Goal: Task Accomplishment & Management: Manage account settings

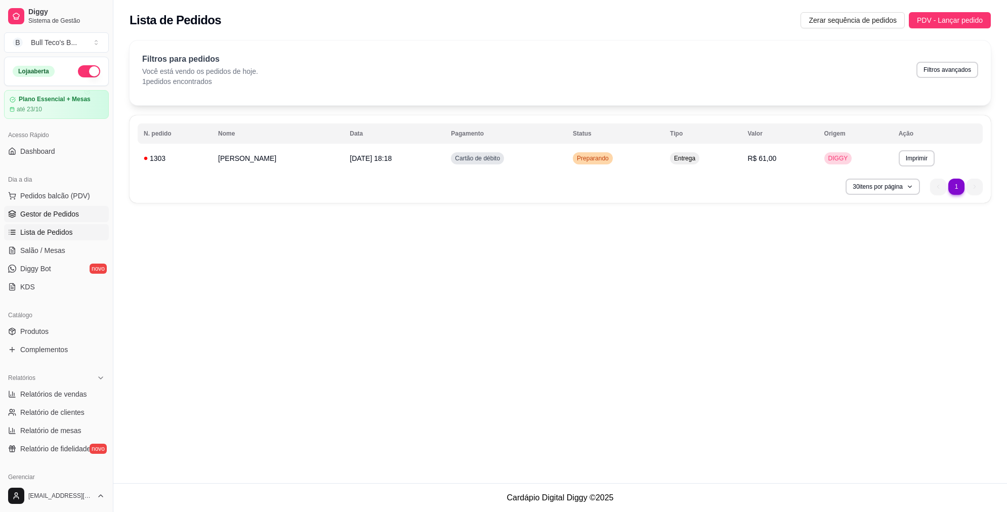
click at [36, 209] on span "Gestor de Pedidos" at bounding box center [49, 214] width 59 height 10
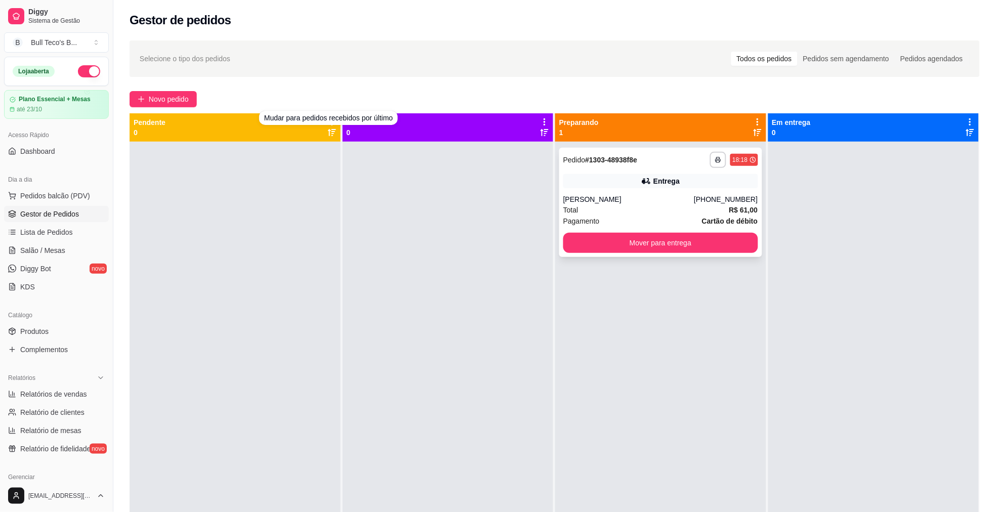
click at [637, 243] on button "Mover para entrega" at bounding box center [660, 243] width 195 height 20
click at [641, 244] on div "Mover para entrega" at bounding box center [660, 243] width 195 height 20
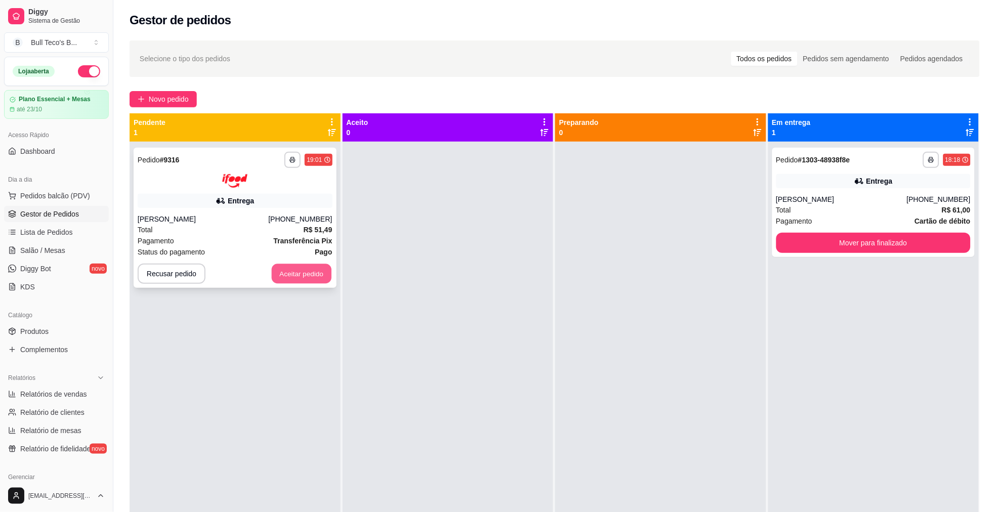
click at [304, 276] on button "Aceitar pedido" at bounding box center [302, 274] width 60 height 20
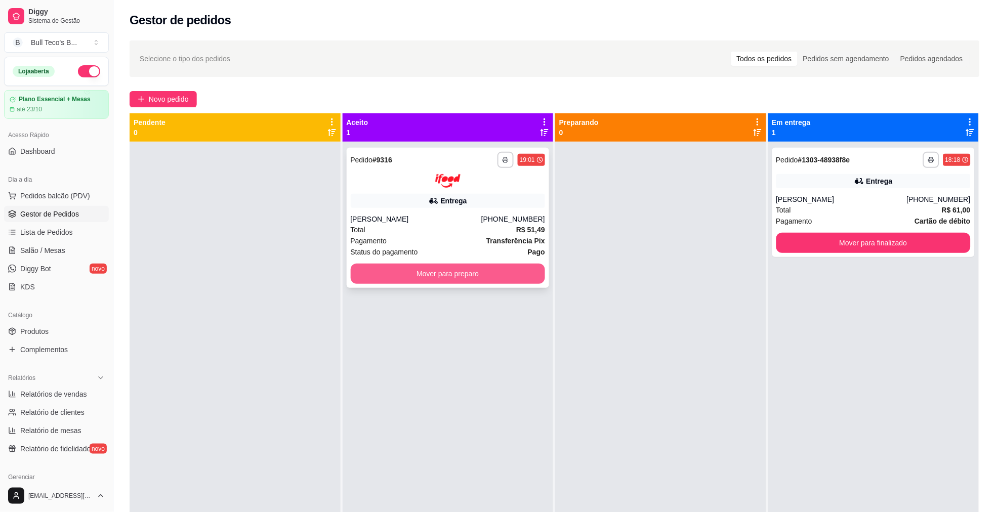
click at [406, 280] on button "Mover para preparo" at bounding box center [448, 274] width 195 height 20
click at [406, 281] on button "Mover para preparo" at bounding box center [447, 274] width 189 height 20
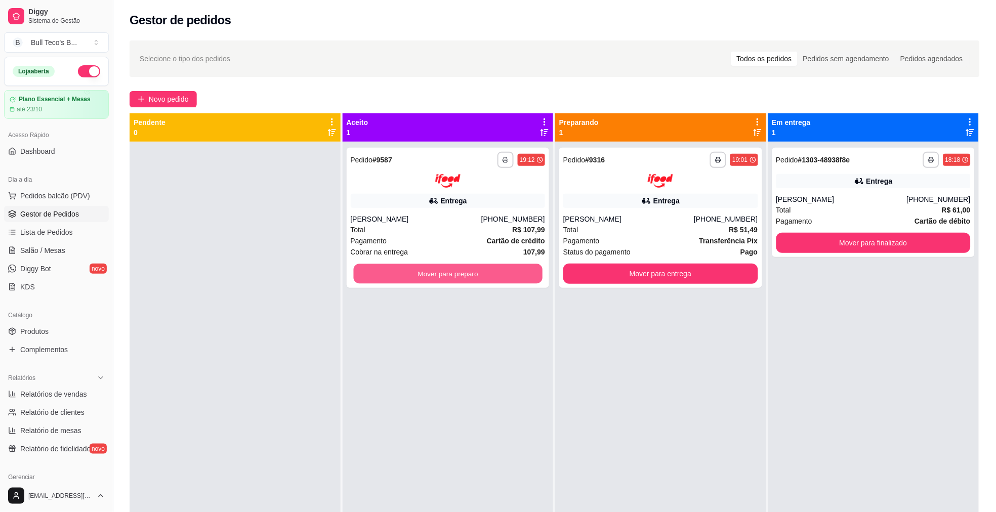
click at [406, 281] on button "Mover para preparo" at bounding box center [447, 274] width 189 height 20
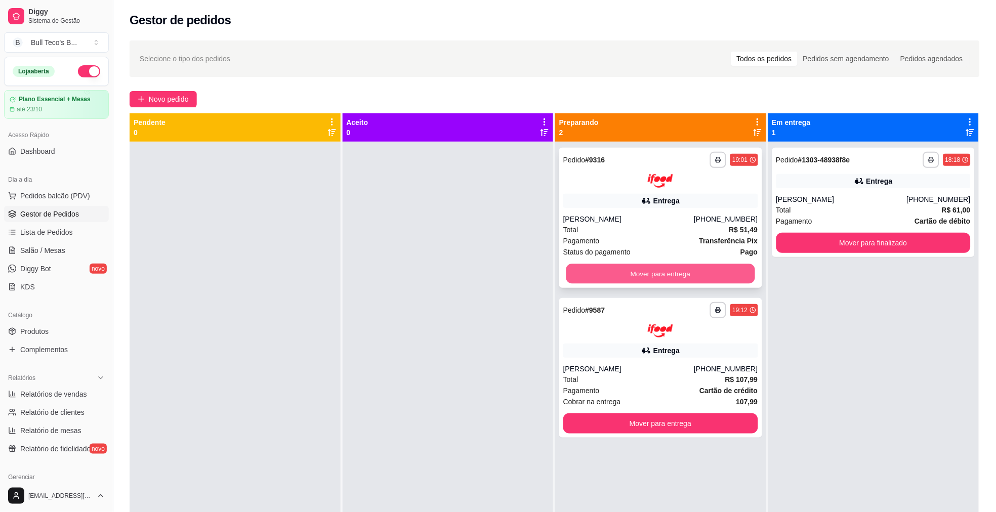
click at [637, 274] on button "Mover para entrega" at bounding box center [660, 274] width 189 height 20
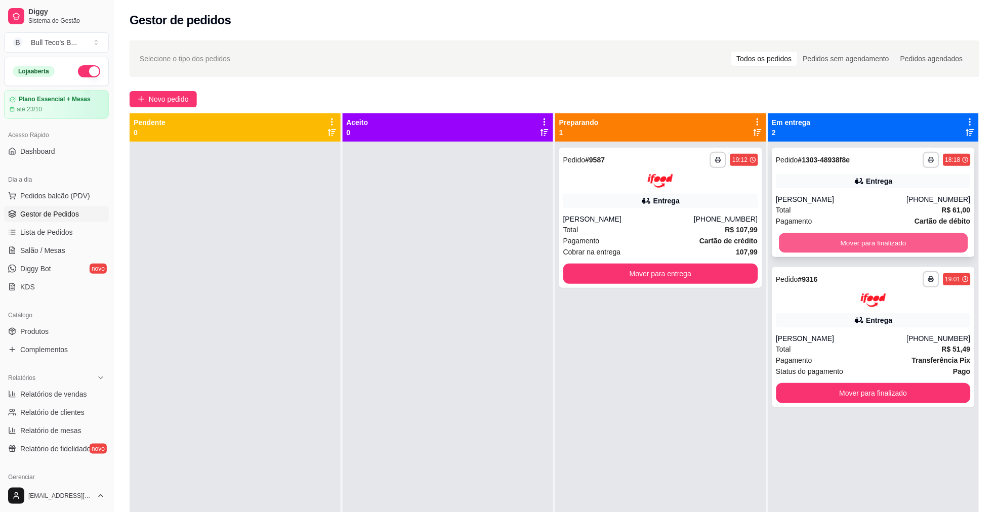
click at [794, 244] on button "Mover para finalizado" at bounding box center [873, 243] width 189 height 20
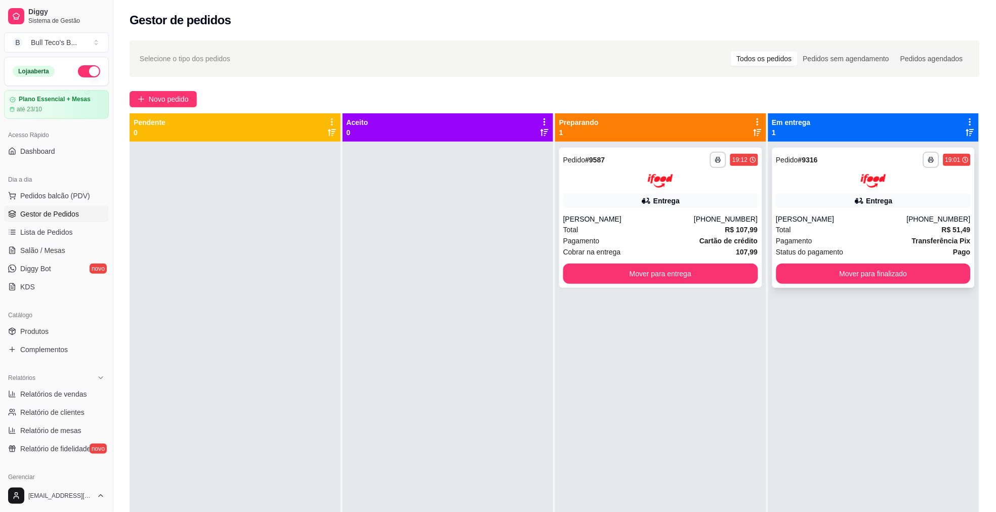
click at [794, 243] on span "Pagamento" at bounding box center [794, 240] width 36 height 11
click at [794, 242] on span "Pagamento" at bounding box center [794, 240] width 36 height 11
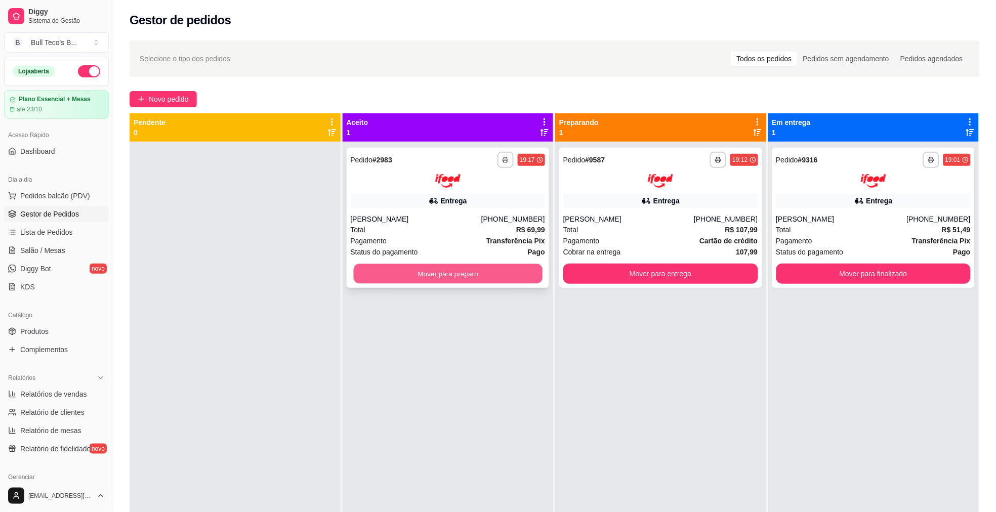
click at [482, 281] on button "Mover para preparo" at bounding box center [447, 274] width 189 height 20
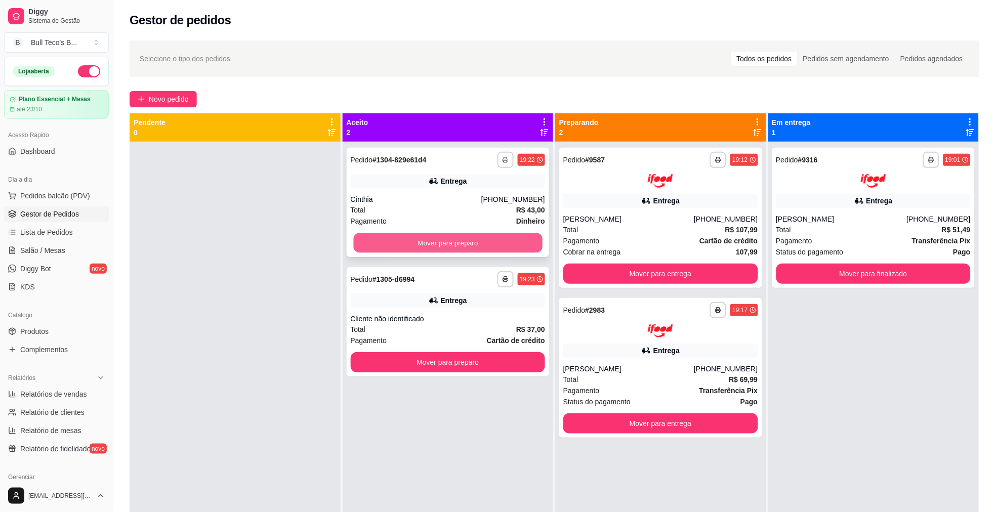
click at [473, 250] on button "Mover para preparo" at bounding box center [447, 243] width 189 height 20
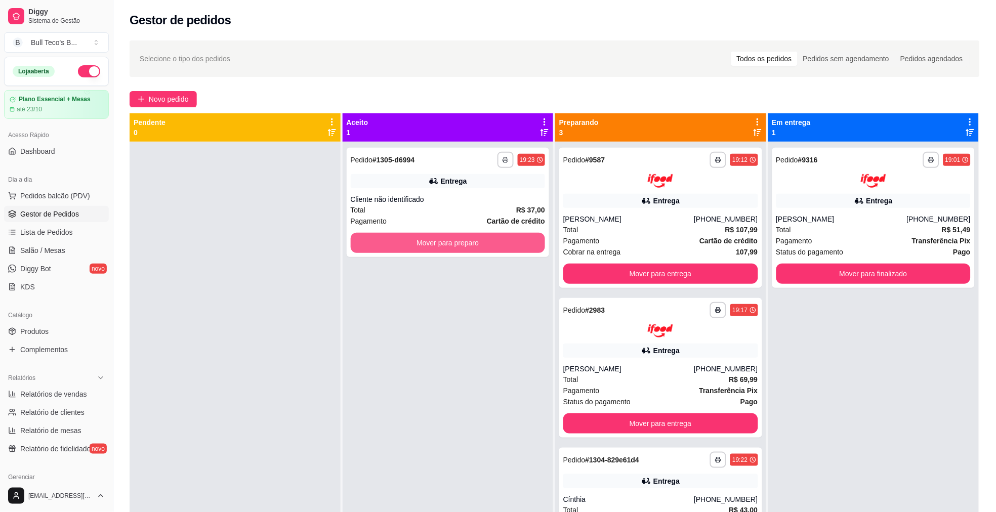
click at [473, 250] on button "Mover para preparo" at bounding box center [448, 243] width 195 height 20
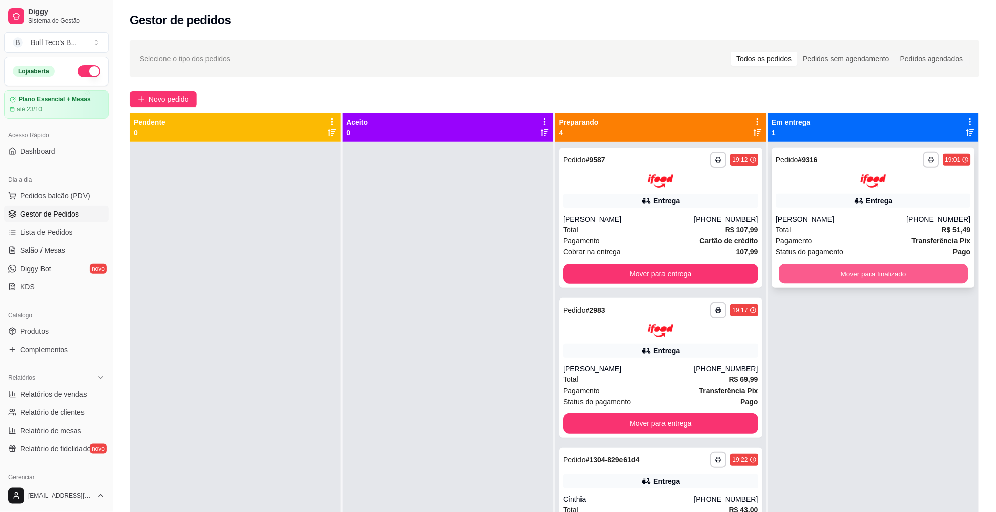
click at [839, 267] on button "Mover para finalizado" at bounding box center [873, 274] width 189 height 20
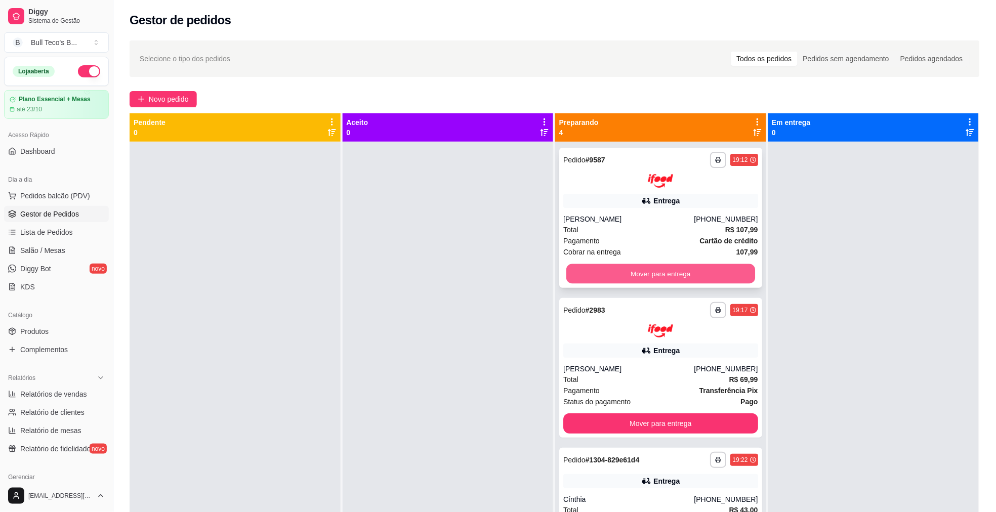
click at [640, 266] on button "Mover para entrega" at bounding box center [660, 274] width 189 height 20
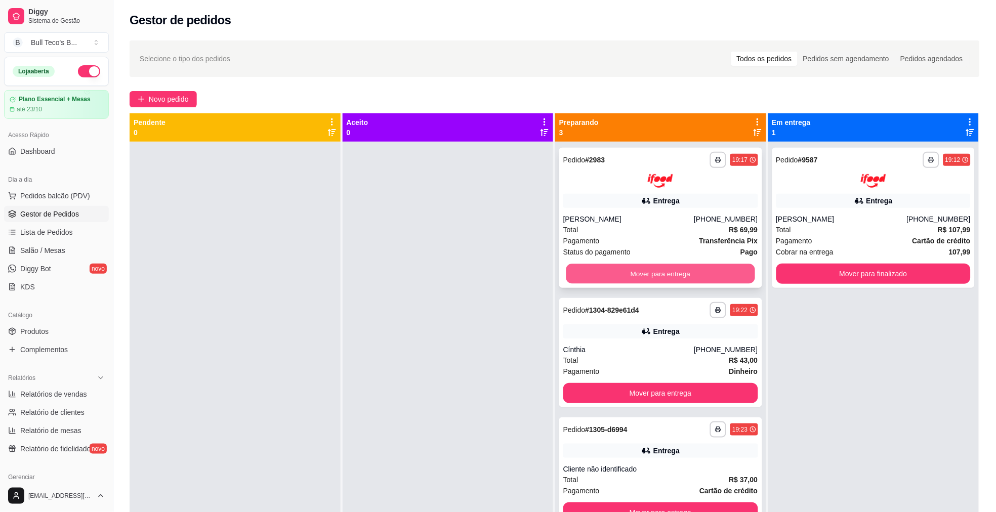
click at [640, 267] on button "Mover para entrega" at bounding box center [660, 274] width 189 height 20
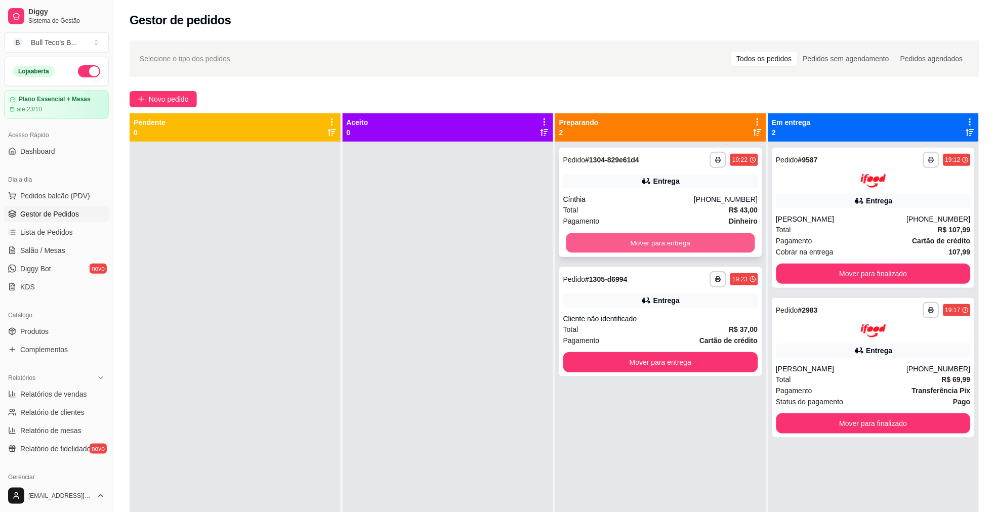
click at [658, 244] on button "Mover para entrega" at bounding box center [660, 243] width 189 height 20
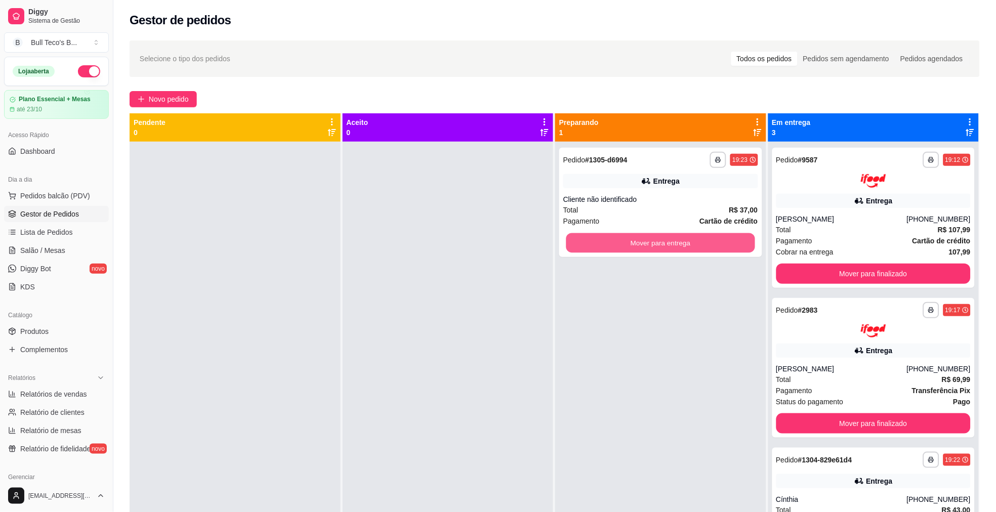
click at [658, 244] on button "Mover para entrega" at bounding box center [660, 243] width 189 height 20
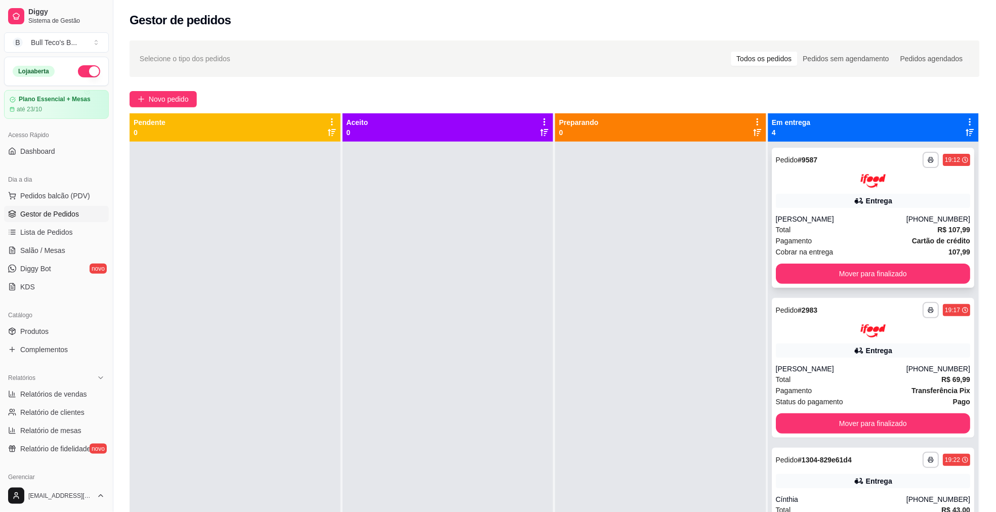
click at [858, 259] on div "**********" at bounding box center [873, 218] width 203 height 140
click at [862, 271] on button "Mover para finalizado" at bounding box center [873, 274] width 189 height 20
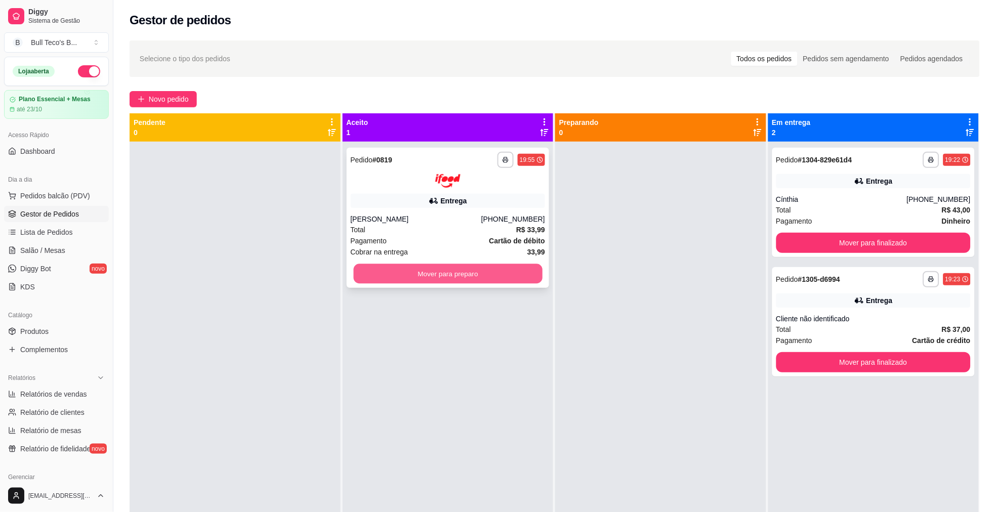
click at [443, 279] on button "Mover para preparo" at bounding box center [447, 274] width 189 height 20
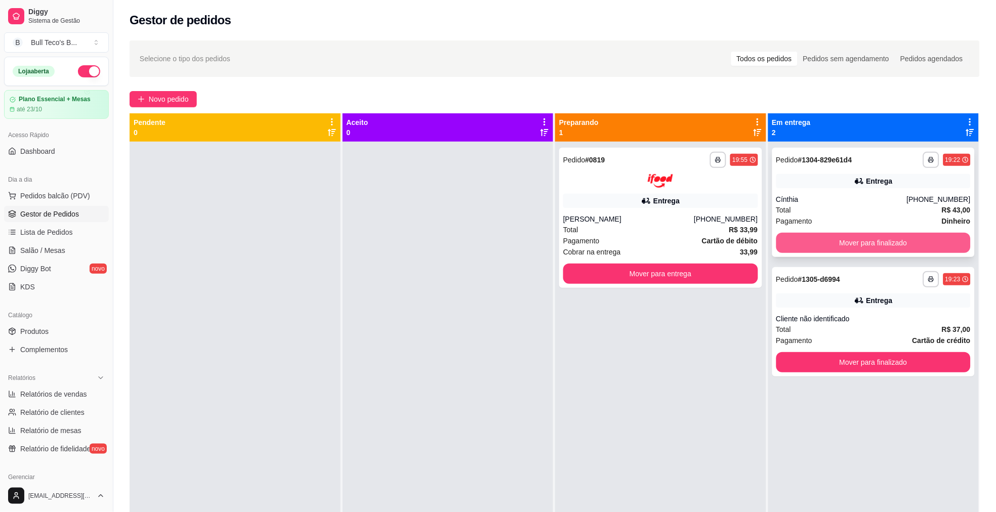
click at [810, 241] on button "Mover para finalizado" at bounding box center [873, 243] width 195 height 20
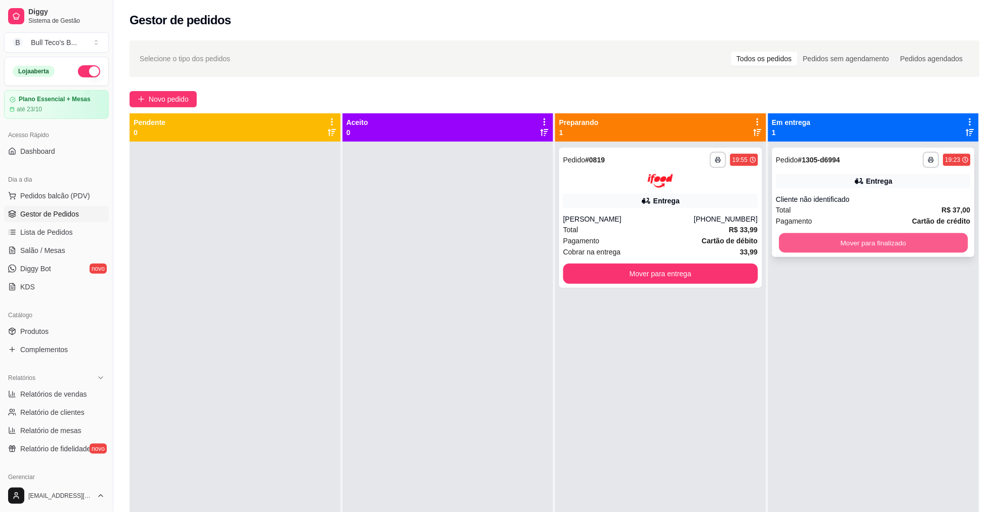
click at [810, 241] on button "Mover para finalizado" at bounding box center [873, 243] width 189 height 20
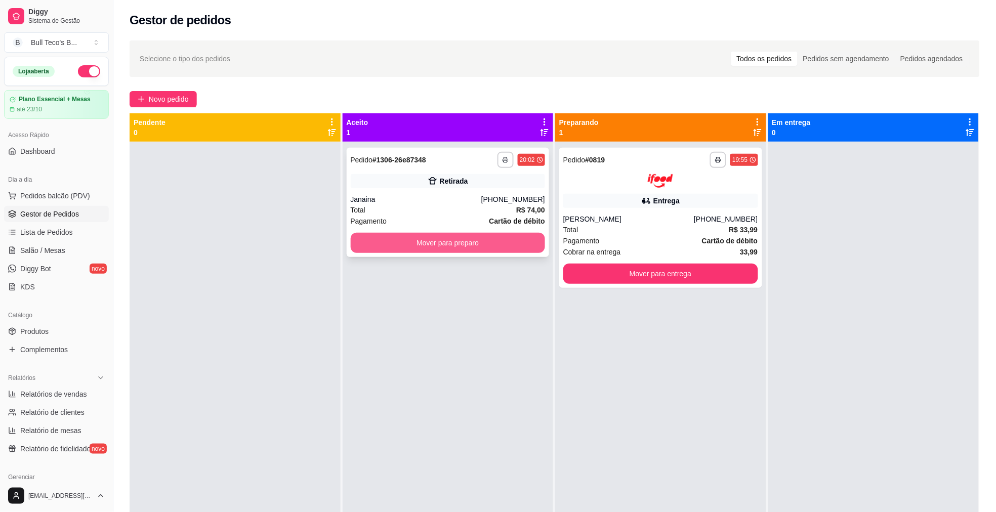
click at [398, 239] on button "Mover para preparo" at bounding box center [448, 243] width 195 height 20
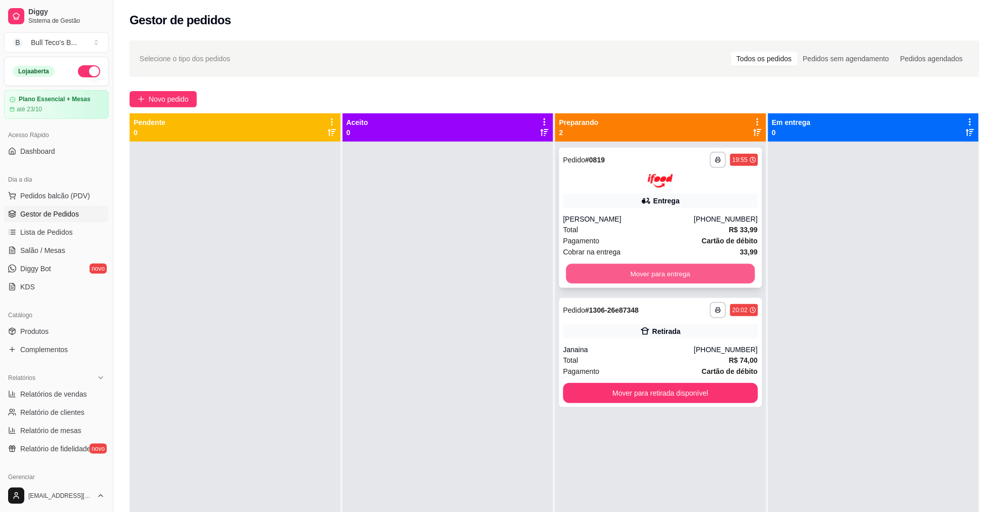
click at [590, 270] on button "Mover para entrega" at bounding box center [660, 274] width 189 height 20
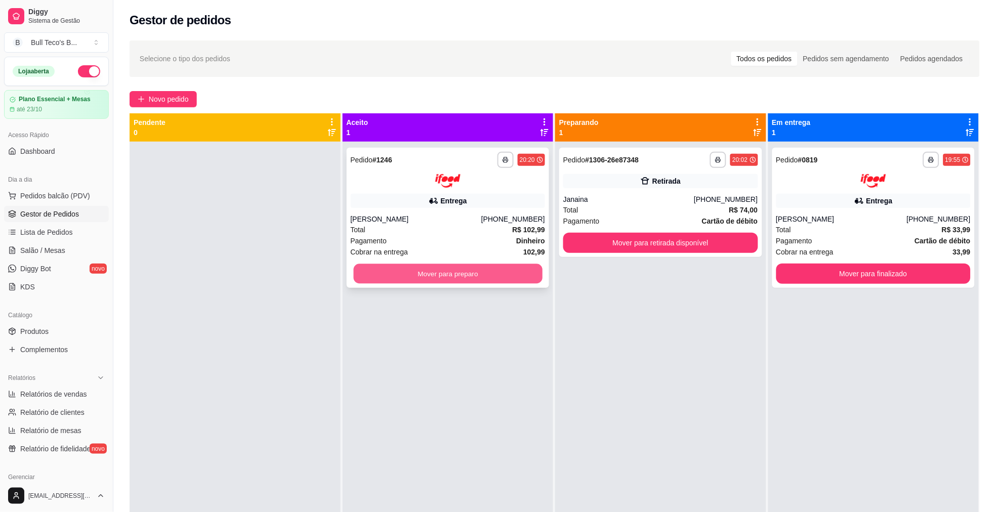
click at [496, 278] on button "Mover para preparo" at bounding box center [447, 274] width 189 height 20
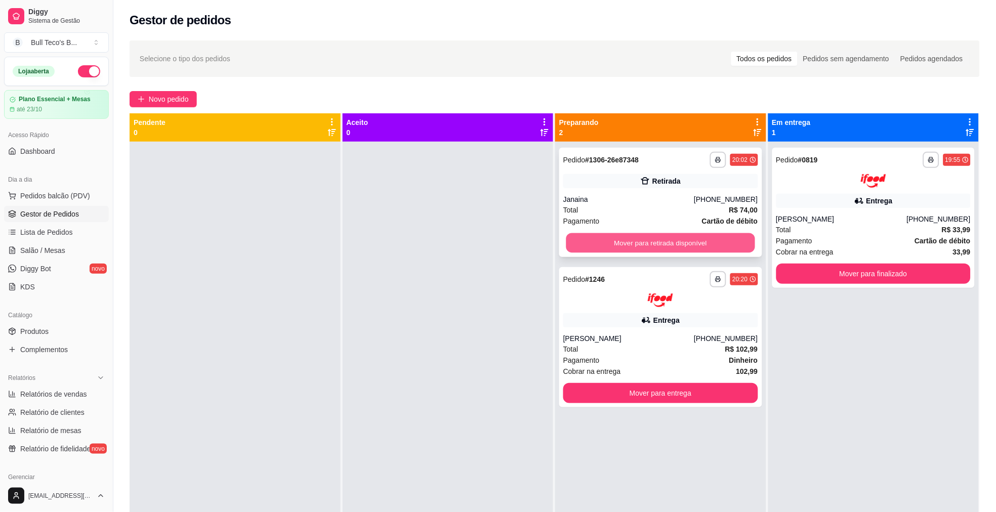
click at [582, 241] on button "Mover para retirada disponível" at bounding box center [660, 243] width 189 height 20
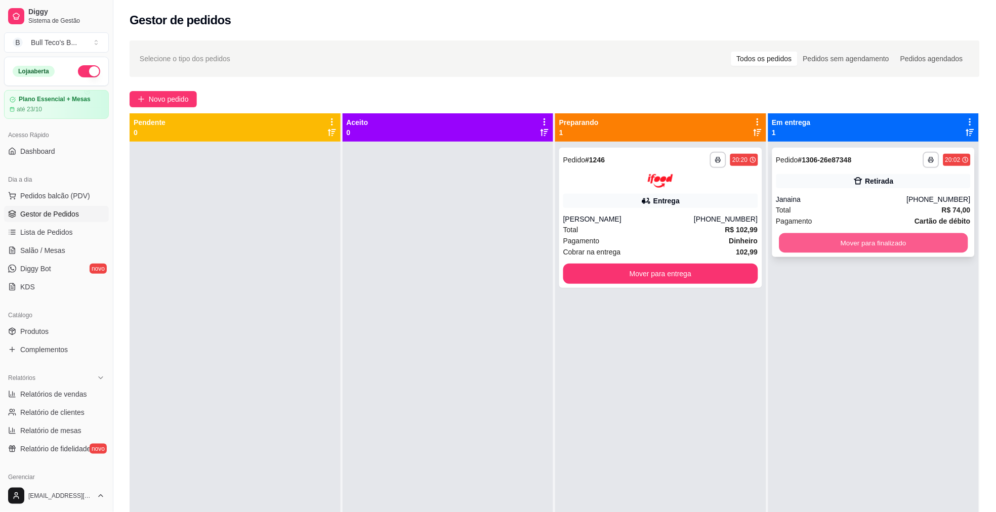
click at [905, 244] on button "Mover para finalizado" at bounding box center [873, 243] width 189 height 20
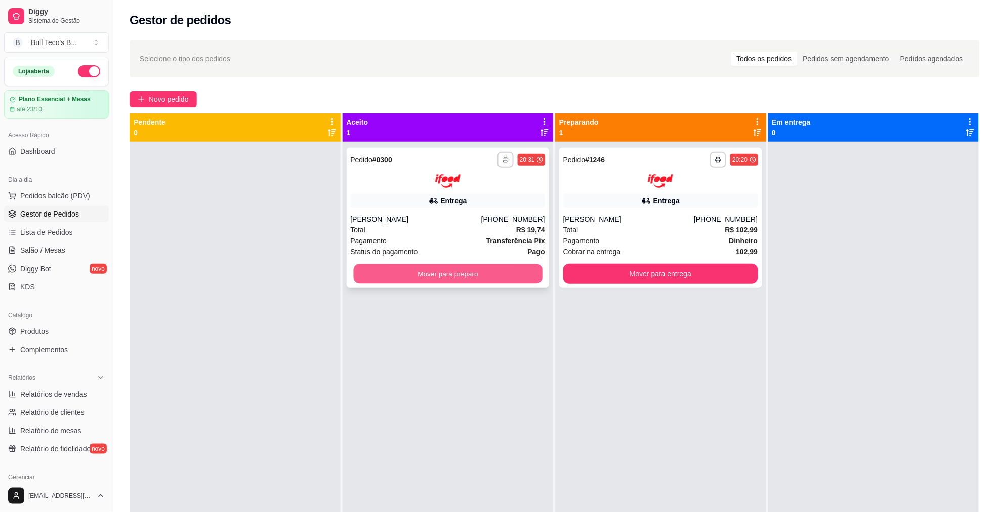
click at [518, 271] on button "Mover para preparo" at bounding box center [447, 274] width 189 height 20
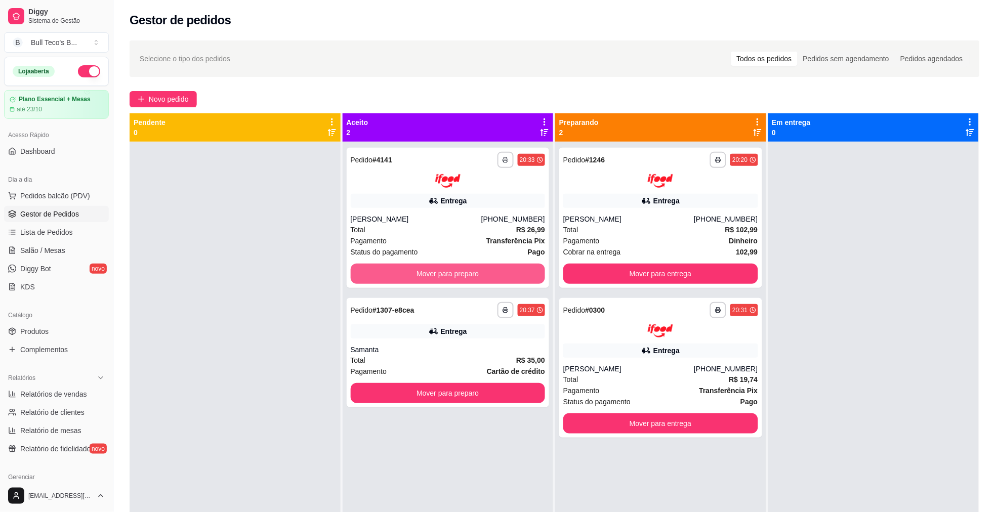
click at [518, 271] on button "Mover para preparo" at bounding box center [448, 274] width 195 height 20
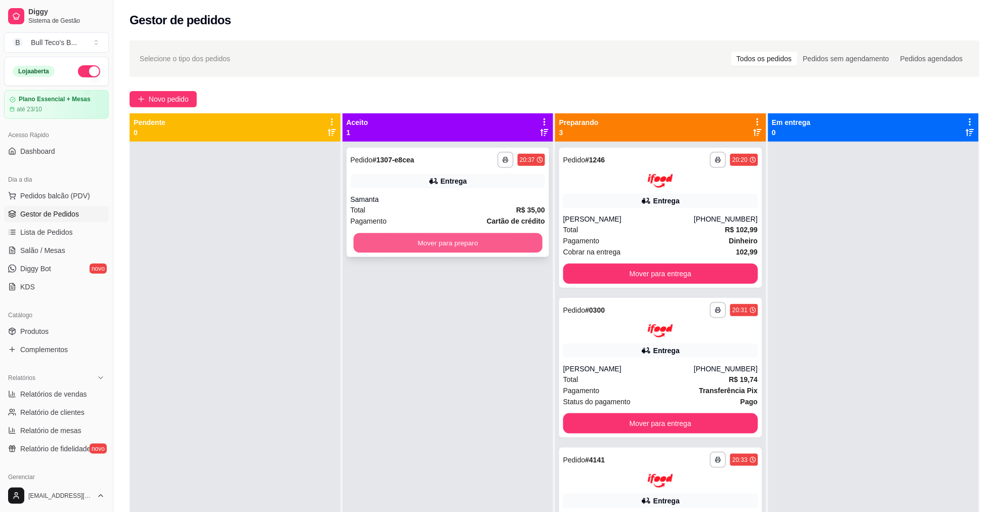
click at [497, 244] on button "Mover para preparo" at bounding box center [447, 243] width 189 height 20
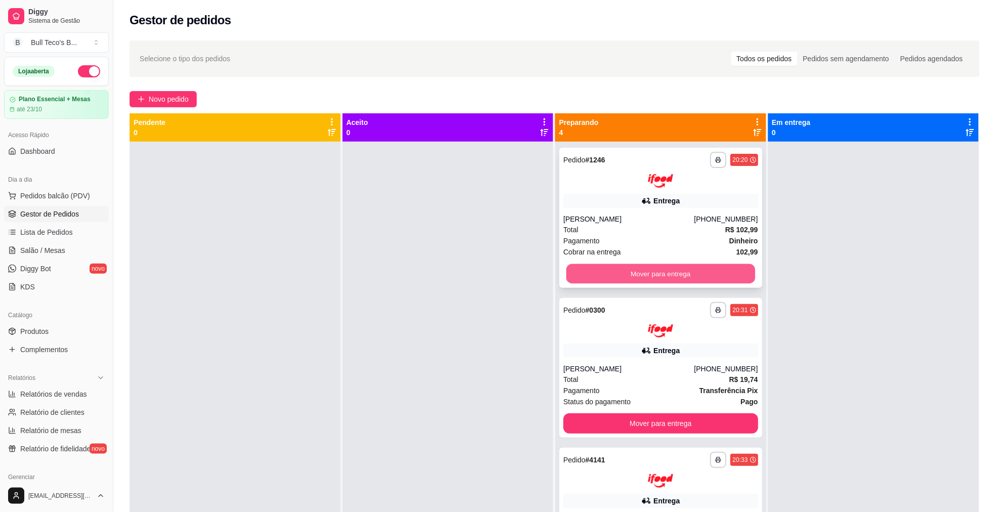
click at [599, 267] on button "Mover para entrega" at bounding box center [660, 274] width 189 height 20
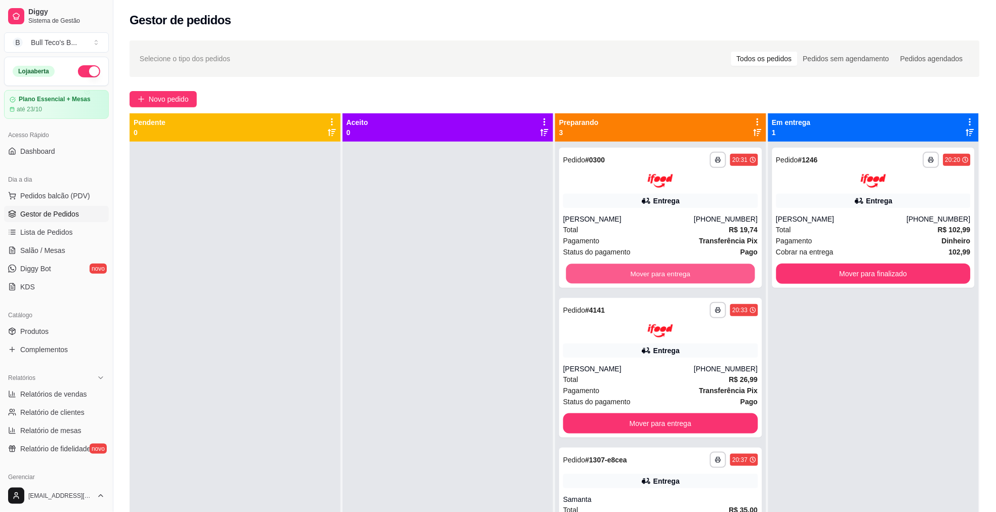
click at [599, 267] on button "Mover para entrega" at bounding box center [660, 274] width 189 height 20
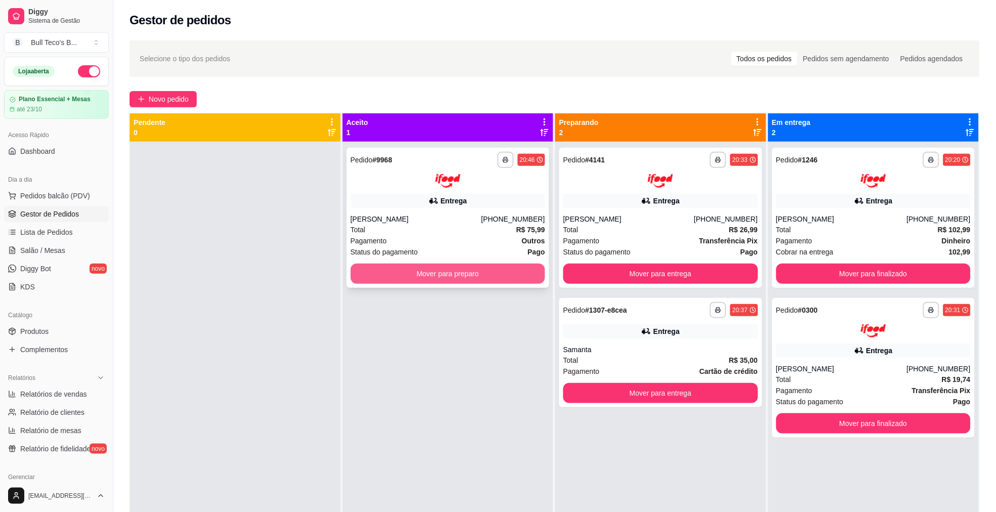
click at [508, 274] on button "Mover para preparo" at bounding box center [448, 274] width 195 height 20
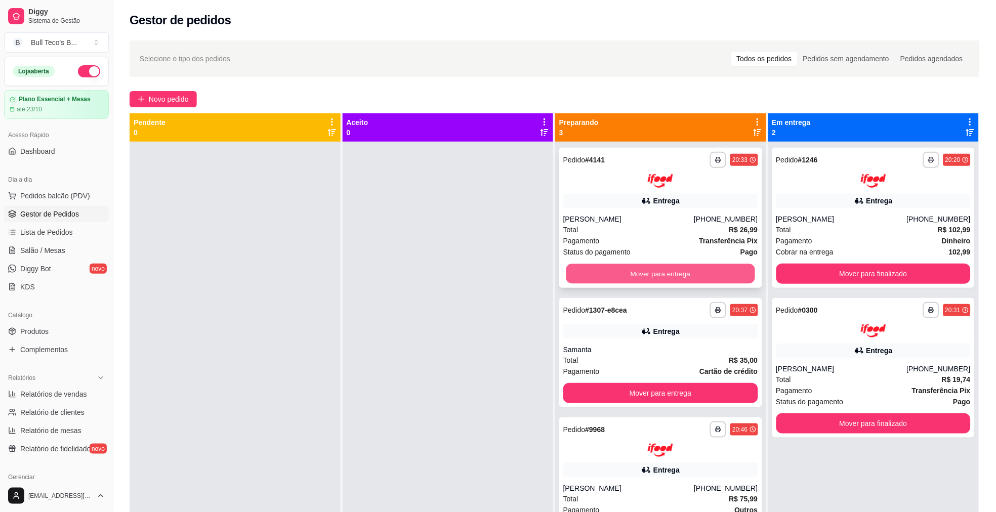
click at [610, 267] on button "Mover para entrega" at bounding box center [660, 274] width 189 height 20
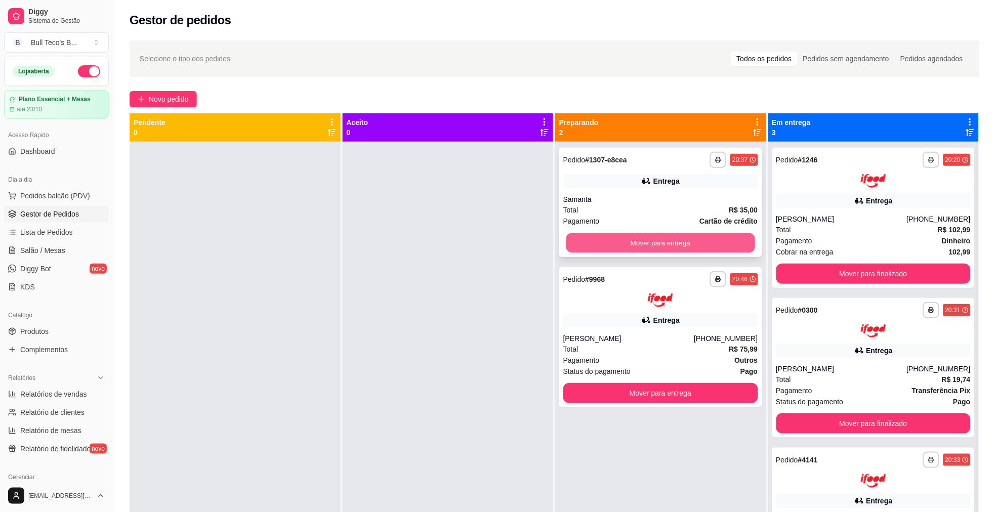
click at [622, 246] on button "Mover para entrega" at bounding box center [660, 243] width 189 height 20
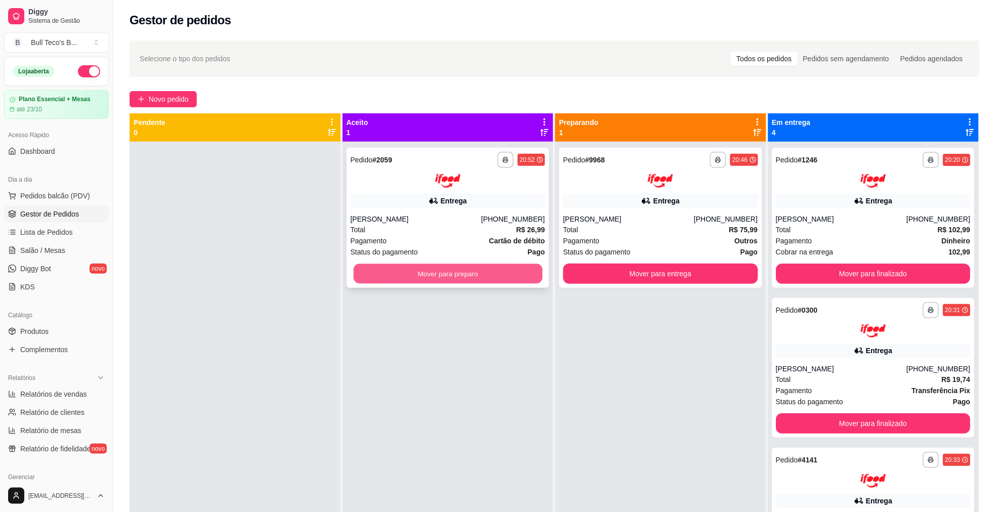
click at [420, 274] on button "Mover para preparo" at bounding box center [447, 274] width 189 height 20
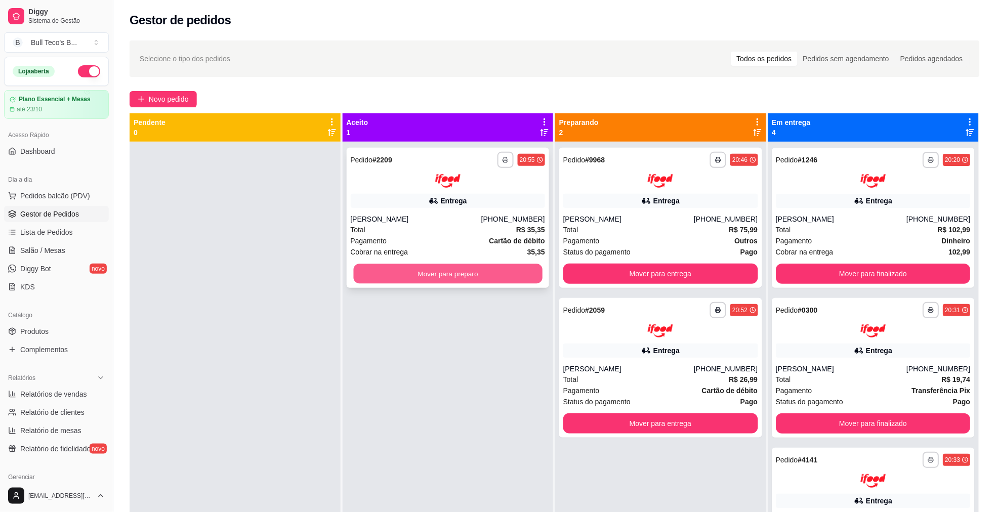
click at [412, 276] on button "Mover para preparo" at bounding box center [447, 274] width 189 height 20
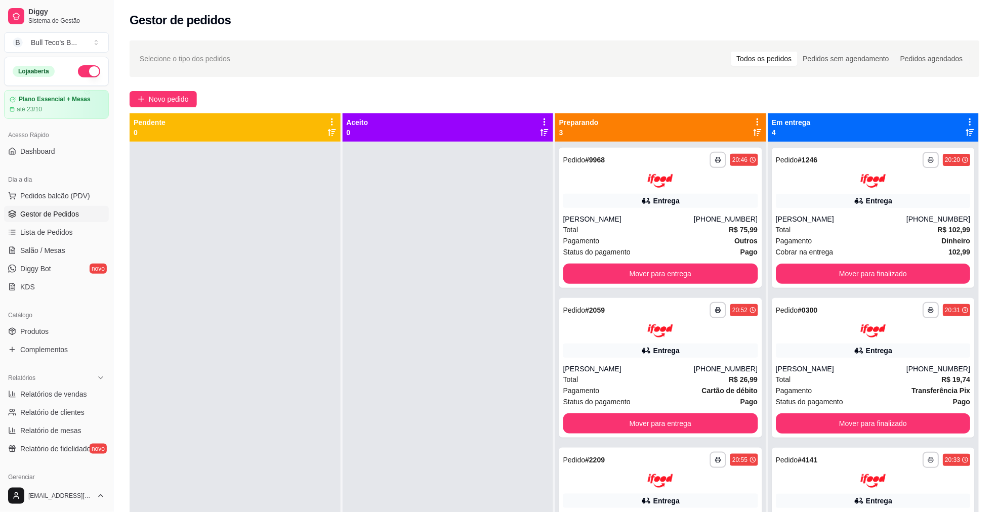
scroll to position [154, 0]
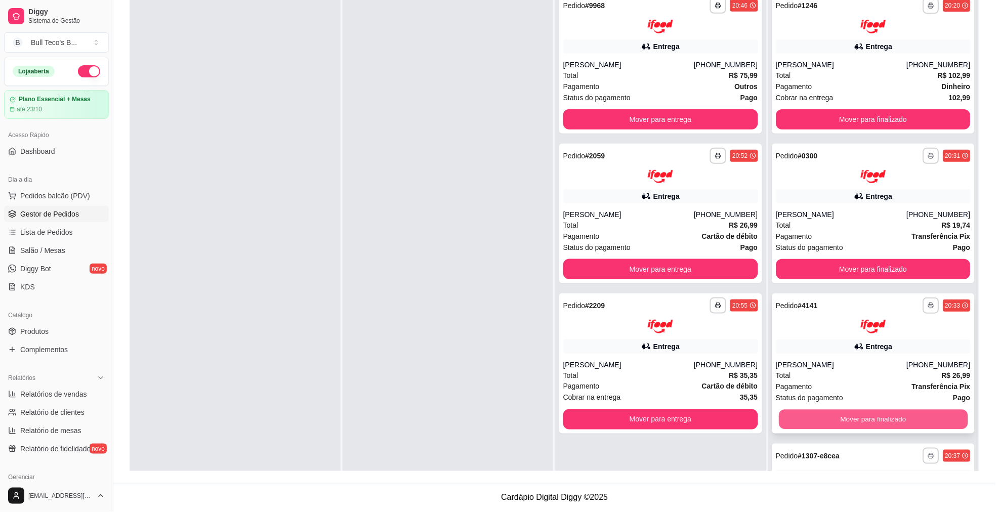
click at [843, 412] on button "Mover para finalizado" at bounding box center [873, 419] width 189 height 20
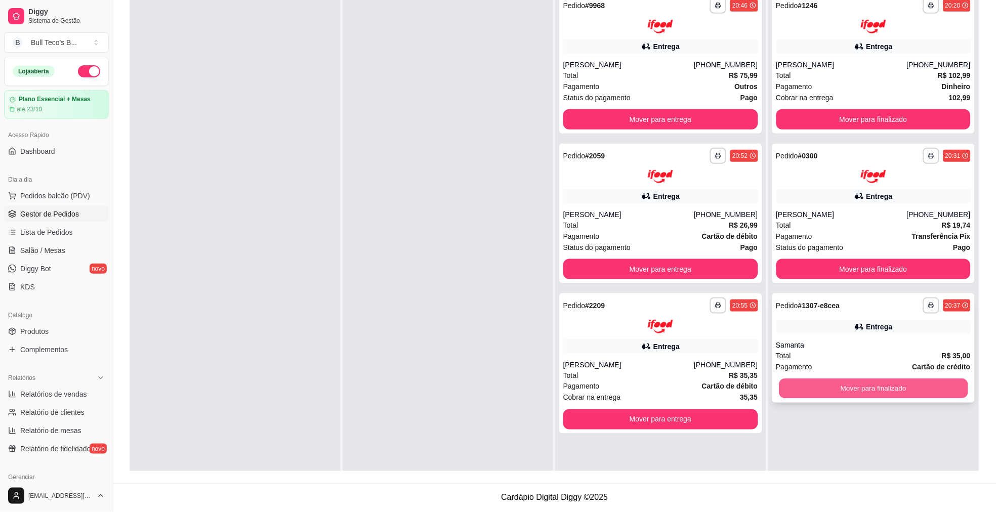
click at [849, 394] on button "Mover para finalizado" at bounding box center [873, 389] width 189 height 20
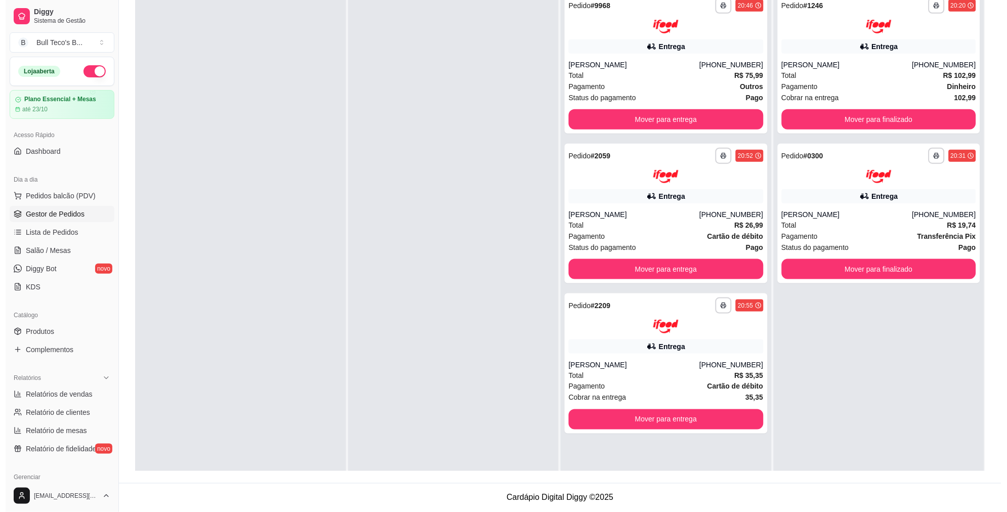
scroll to position [0, 0]
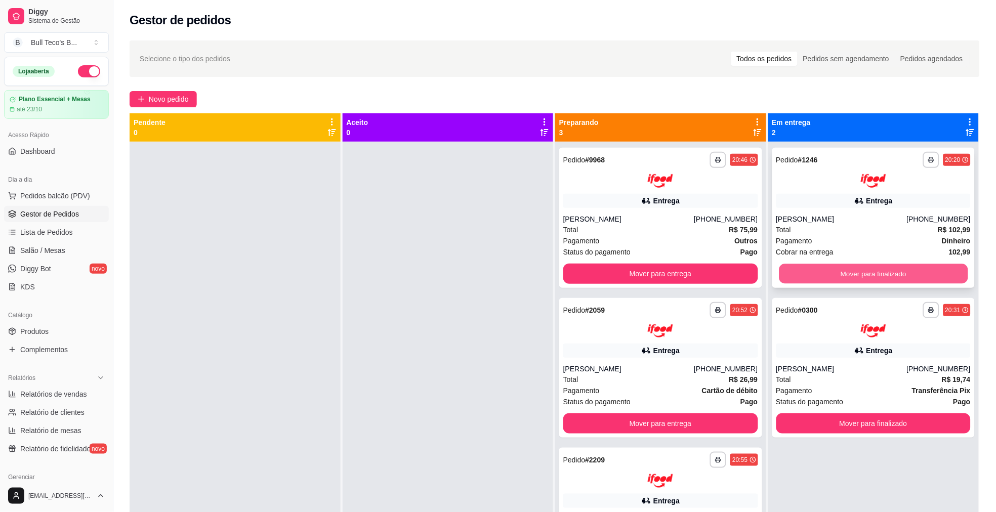
click at [863, 267] on button "Mover para finalizado" at bounding box center [873, 274] width 189 height 20
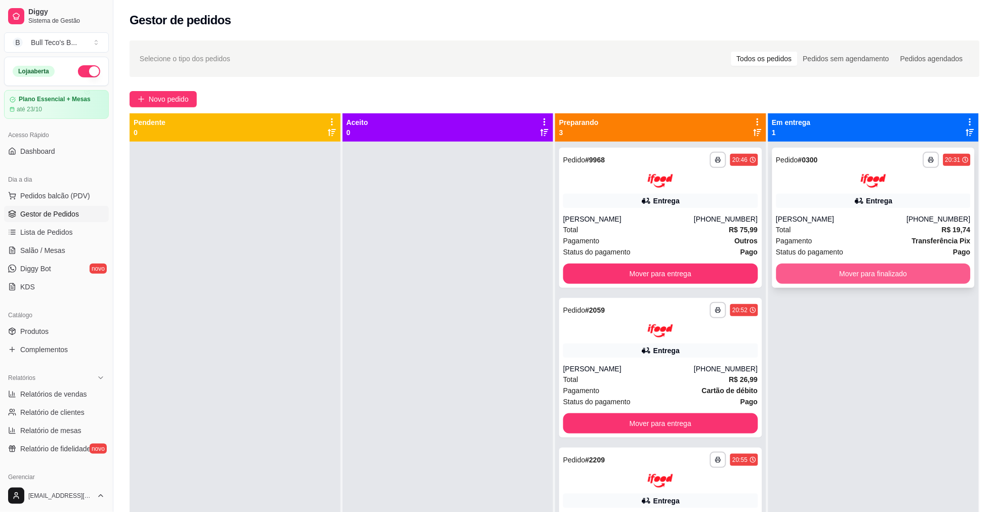
click at [843, 264] on button "Mover para finalizado" at bounding box center [873, 274] width 195 height 20
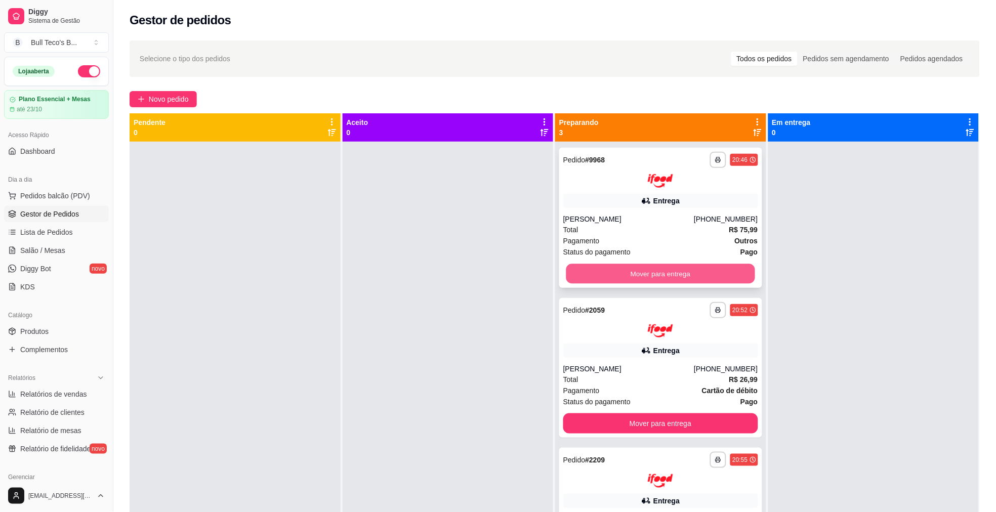
click at [720, 274] on button "Mover para entrega" at bounding box center [660, 274] width 189 height 20
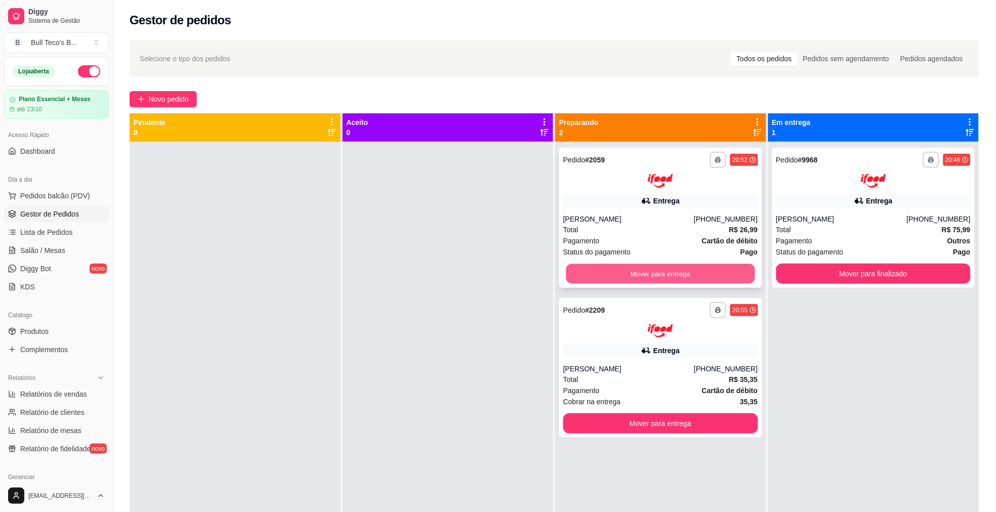
click at [716, 275] on button "Mover para entrega" at bounding box center [660, 274] width 189 height 20
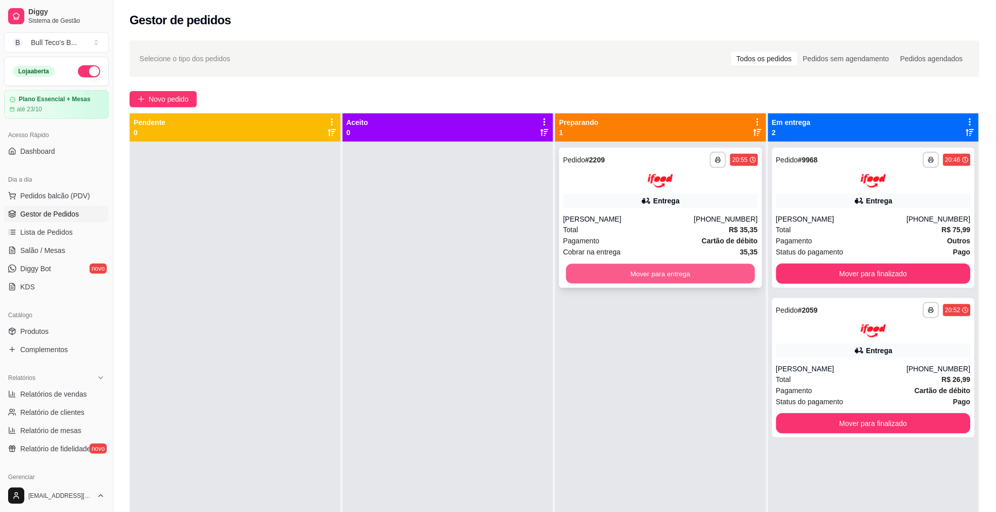
click at [732, 272] on button "Mover para entrega" at bounding box center [660, 274] width 189 height 20
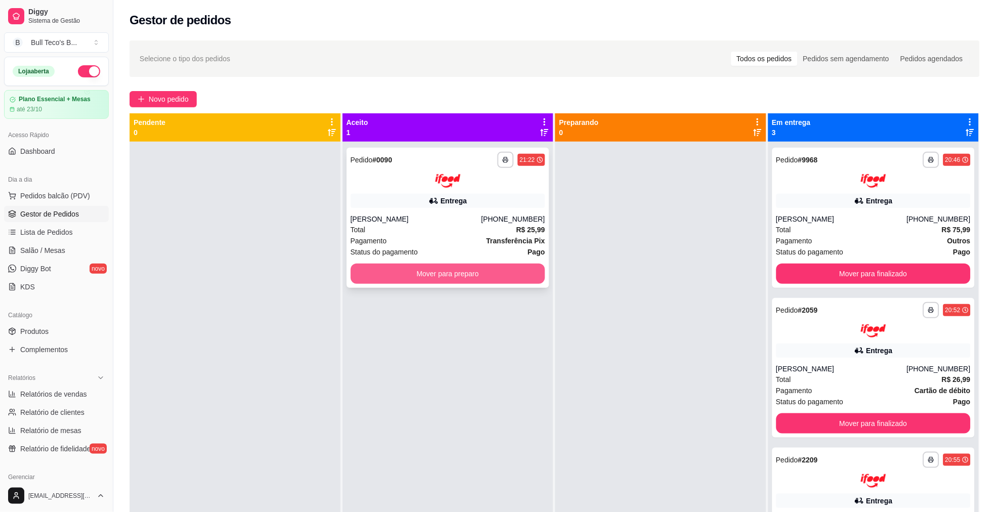
click at [480, 265] on button "Mover para preparo" at bounding box center [448, 274] width 195 height 20
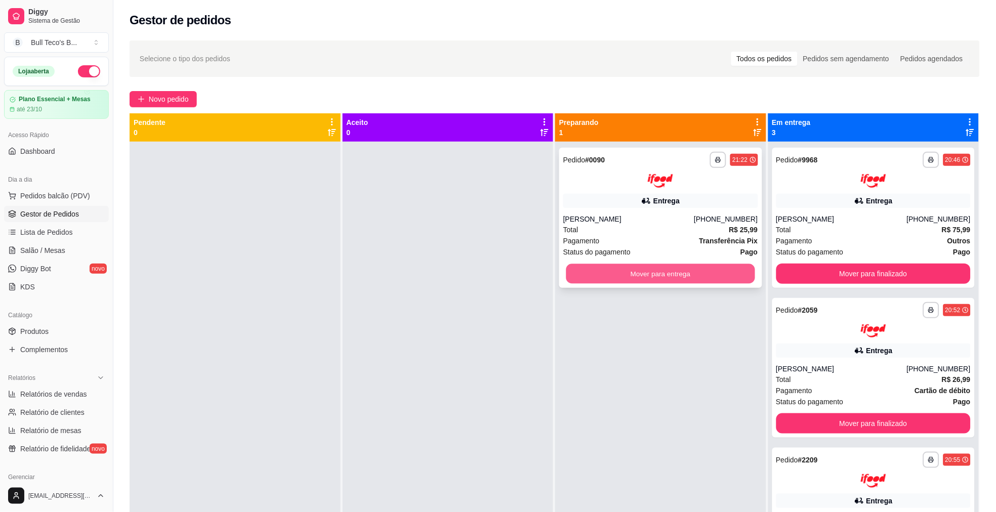
click at [629, 283] on div "Mover para entrega" at bounding box center [660, 274] width 195 height 20
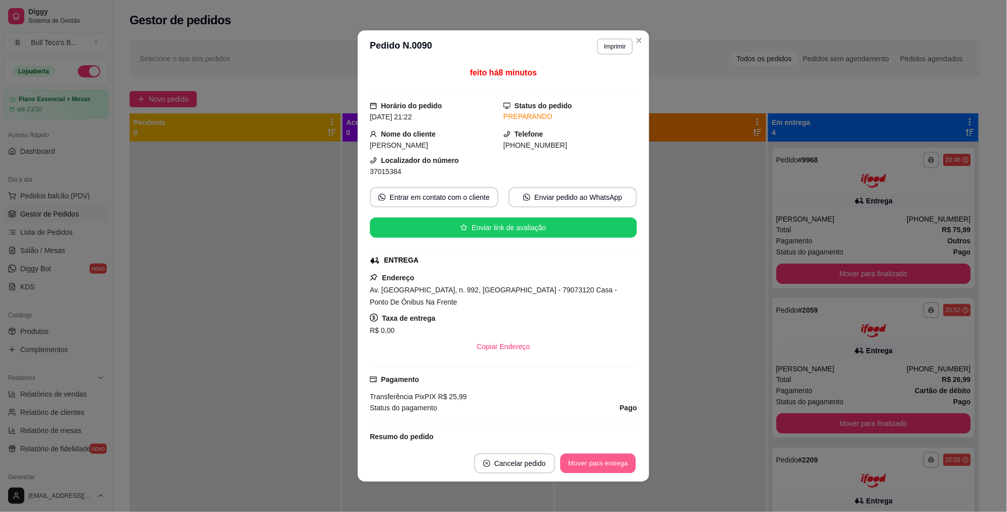
click at [582, 458] on button "Mover para entrega" at bounding box center [598, 464] width 76 height 20
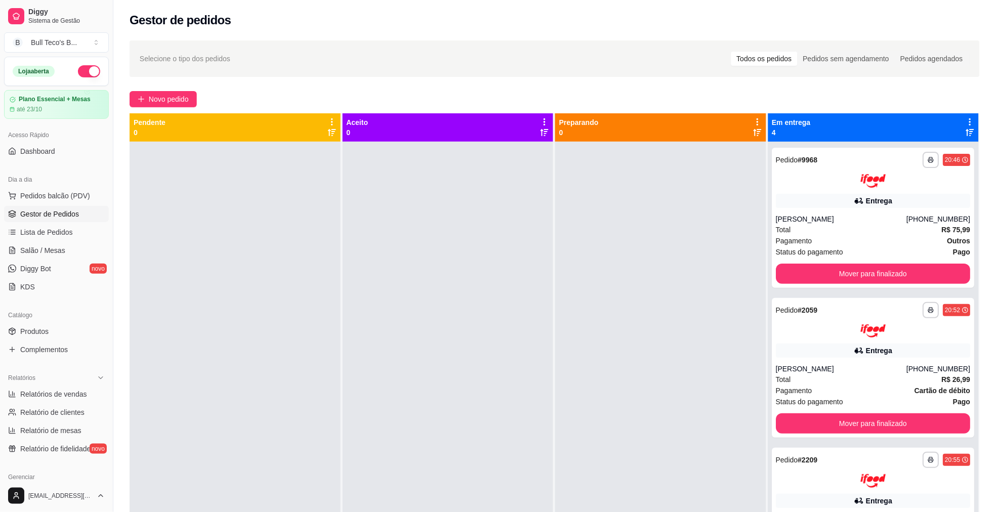
click at [643, 377] on div at bounding box center [660, 398] width 211 height 512
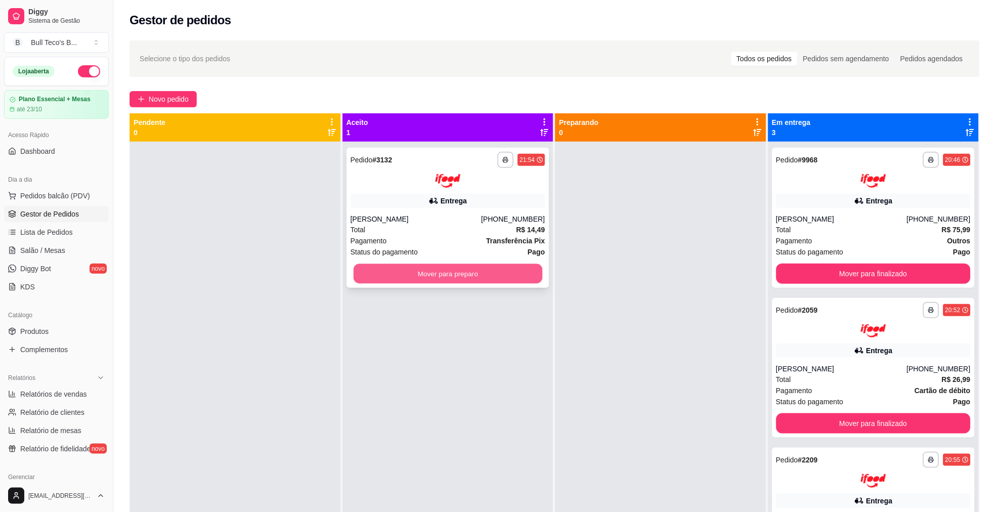
click at [475, 277] on button "Mover para preparo" at bounding box center [447, 274] width 189 height 20
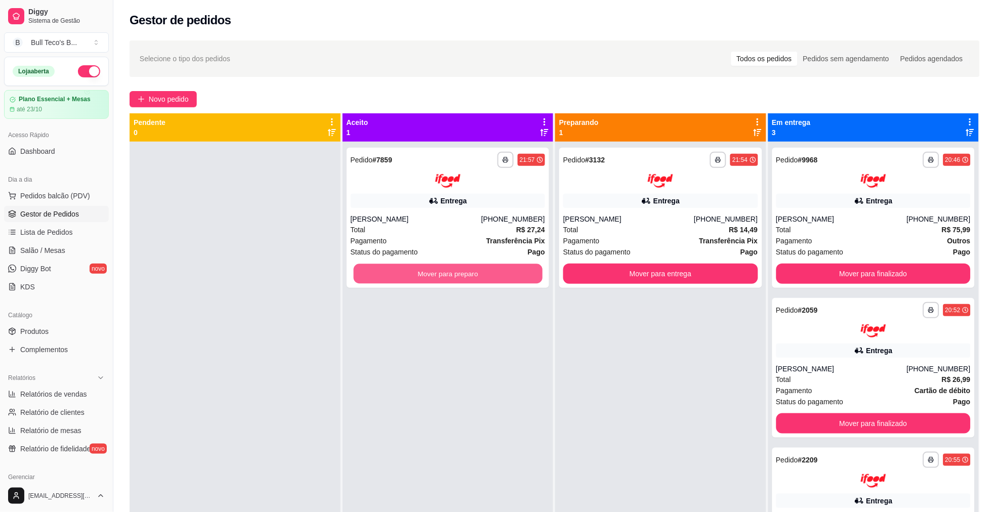
click at [475, 277] on button "Mover para preparo" at bounding box center [447, 274] width 189 height 20
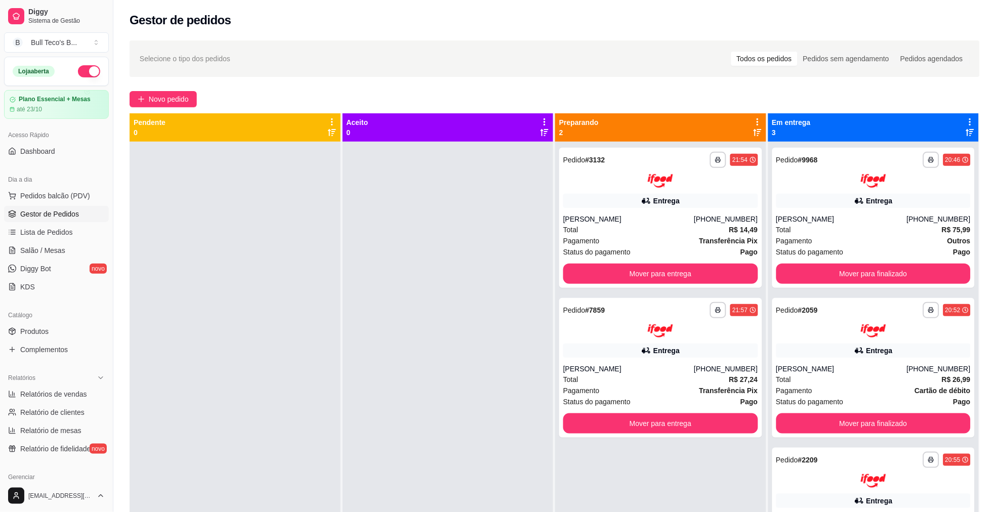
click at [404, 326] on div at bounding box center [448, 398] width 211 height 512
click at [592, 265] on button "Mover para entrega" at bounding box center [660, 274] width 189 height 20
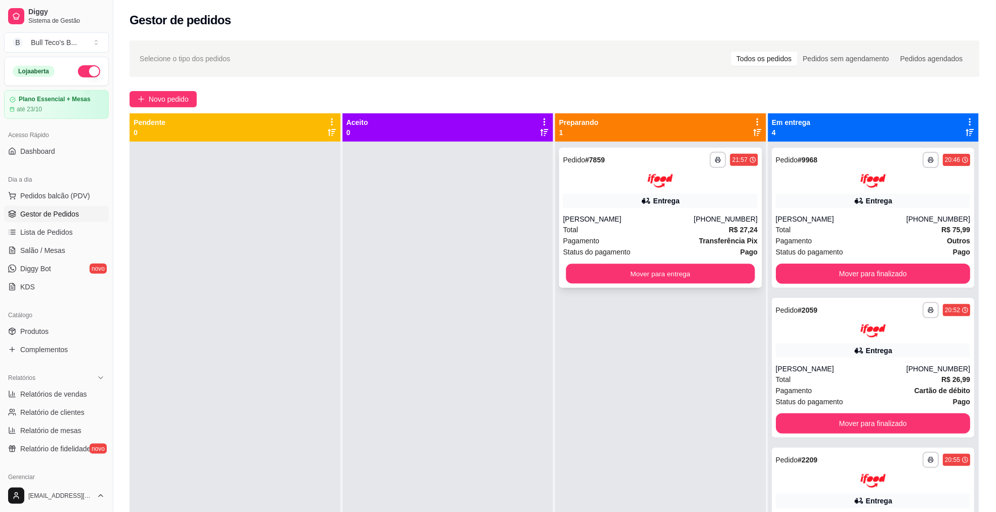
click at [676, 417] on div "**********" at bounding box center [660, 398] width 211 height 512
click at [654, 275] on button "Mover para entrega" at bounding box center [660, 274] width 195 height 20
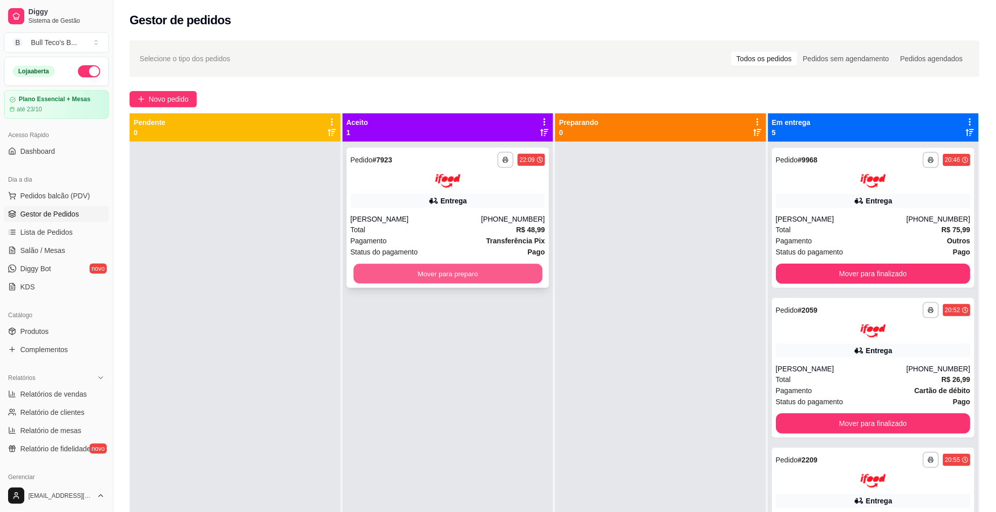
click at [486, 274] on button "Mover para preparo" at bounding box center [447, 274] width 189 height 20
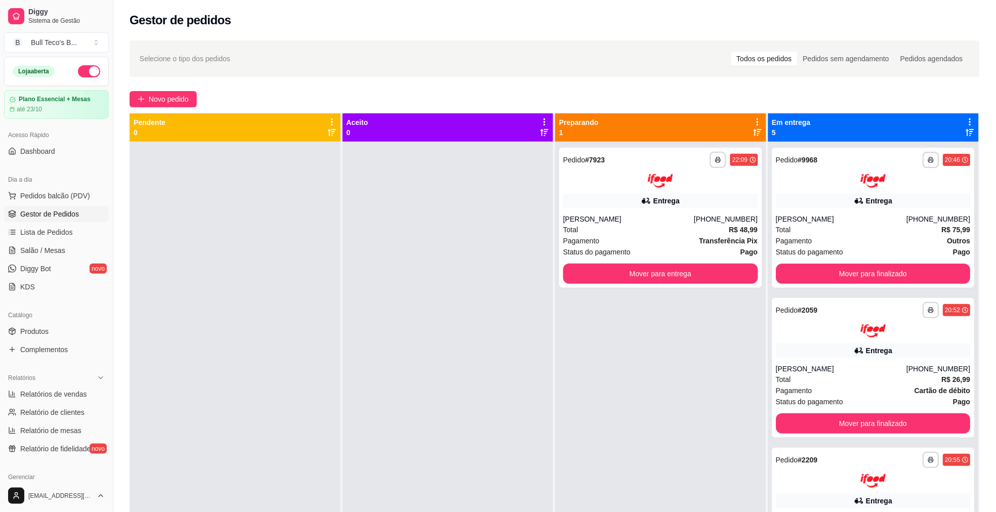
click at [488, 276] on div at bounding box center [448, 398] width 211 height 512
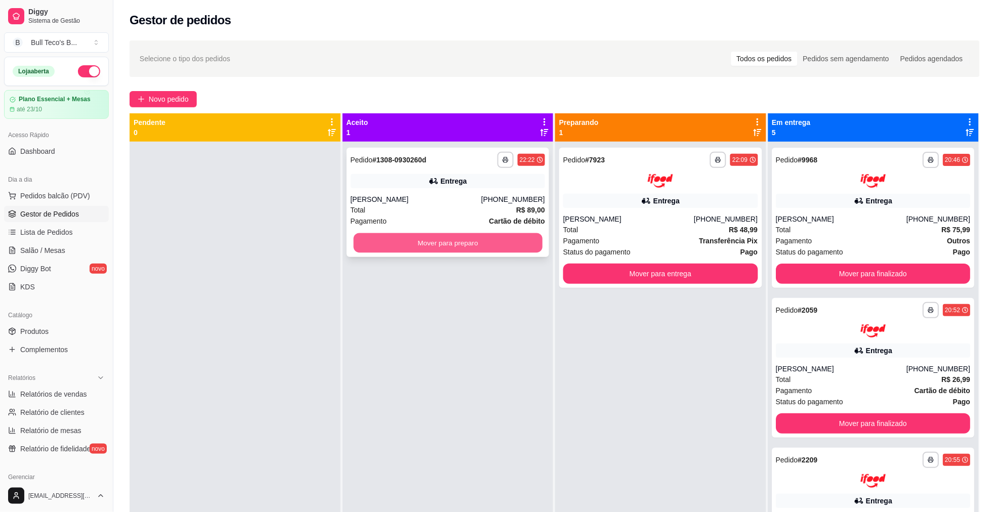
click at [454, 240] on button "Mover para preparo" at bounding box center [447, 243] width 189 height 20
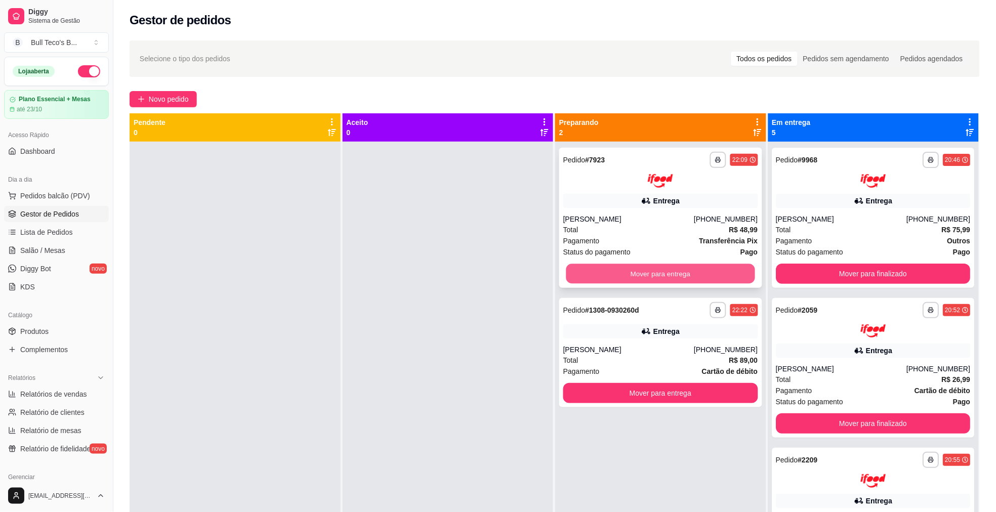
click at [697, 278] on button "Mover para entrega" at bounding box center [660, 274] width 189 height 20
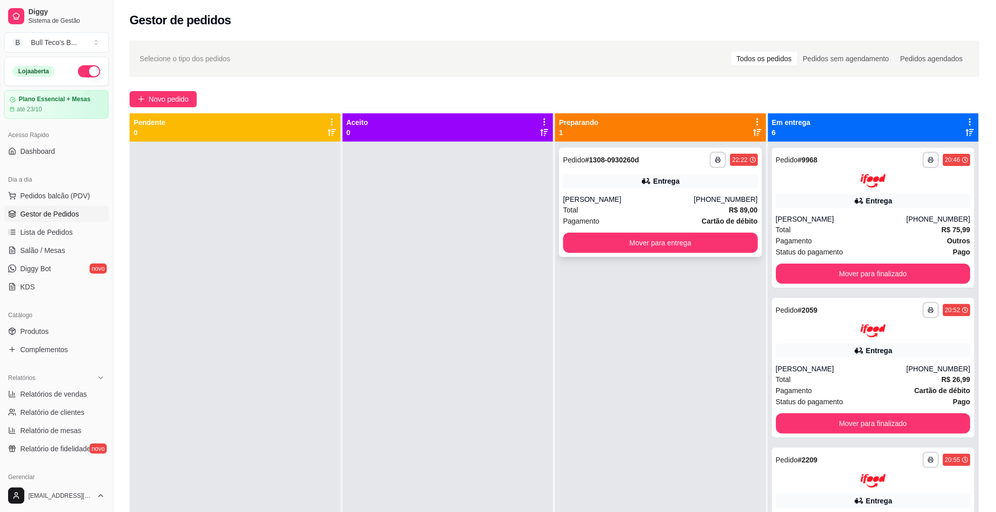
click at [600, 197] on div "[PERSON_NAME]" at bounding box center [628, 199] width 131 height 10
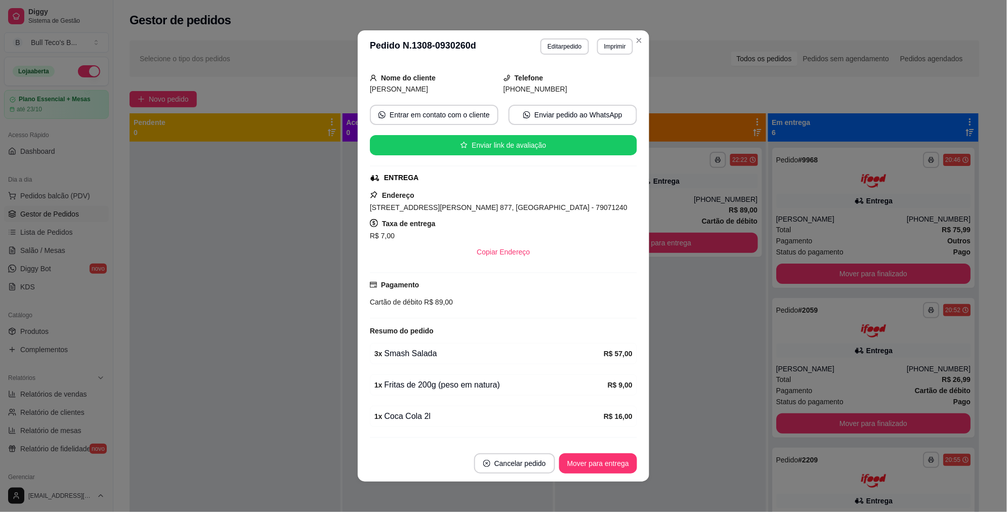
scroll to position [112, 0]
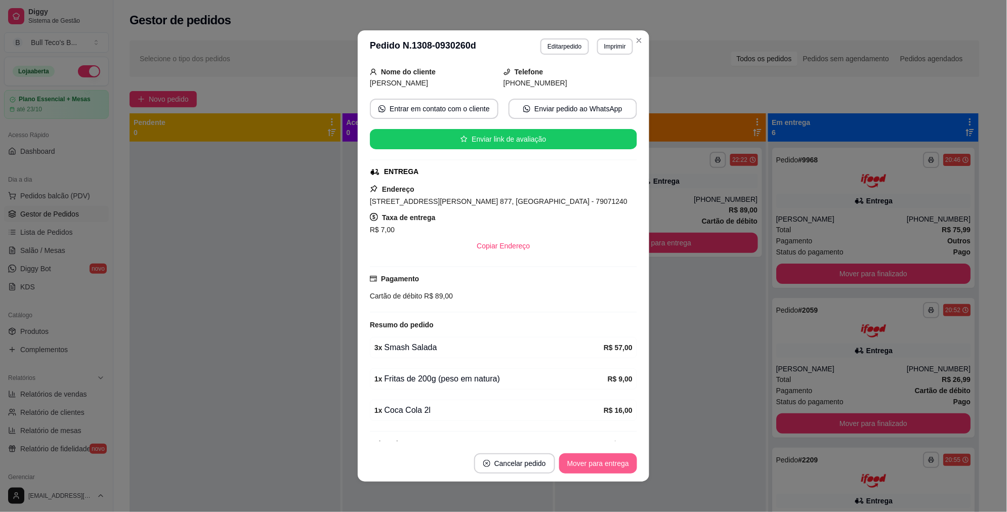
click at [603, 463] on button "Mover para entrega" at bounding box center [598, 463] width 78 height 20
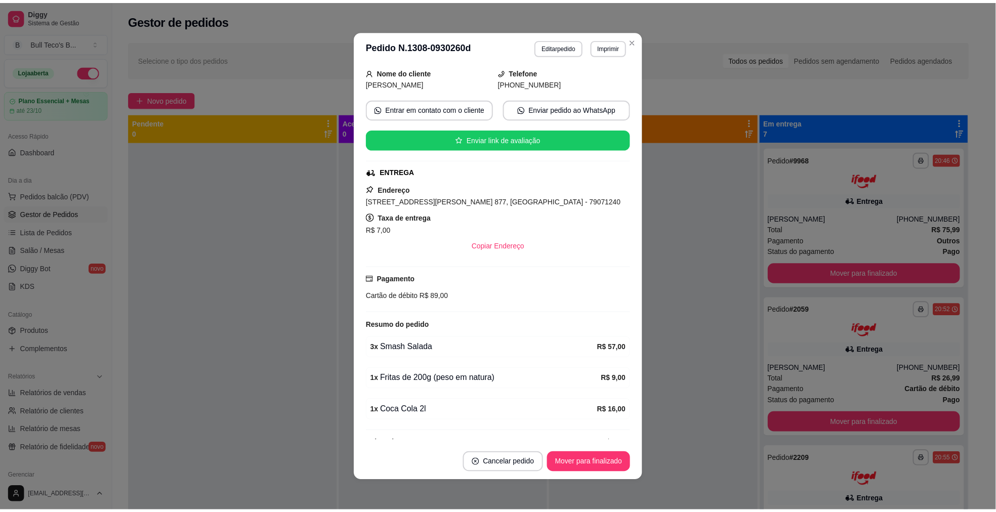
scroll to position [0, 0]
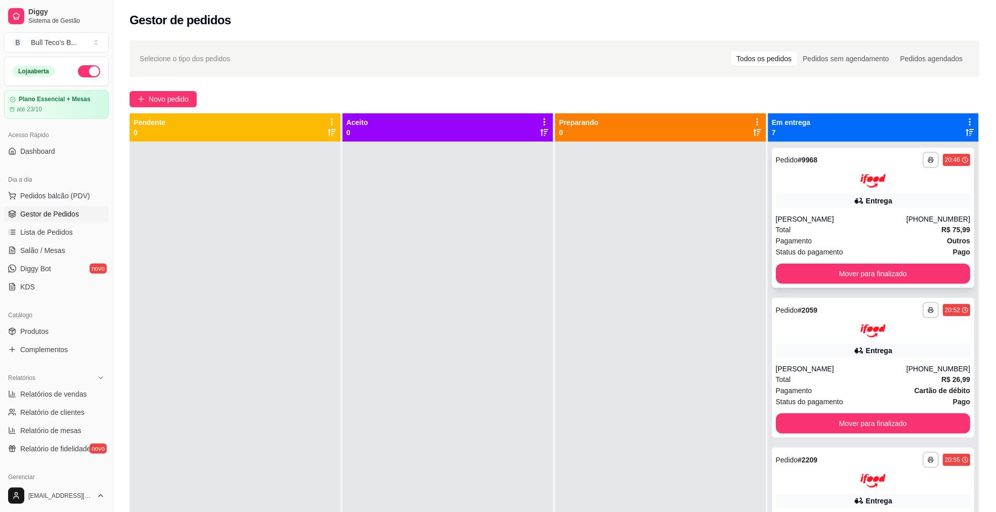
click at [916, 177] on div at bounding box center [873, 181] width 195 height 14
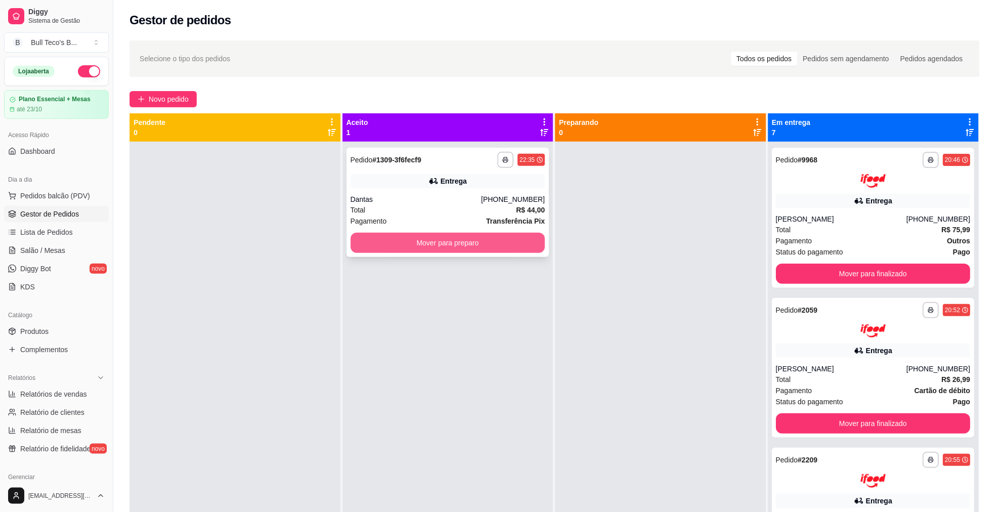
click at [430, 245] on button "Mover para preparo" at bounding box center [448, 243] width 195 height 20
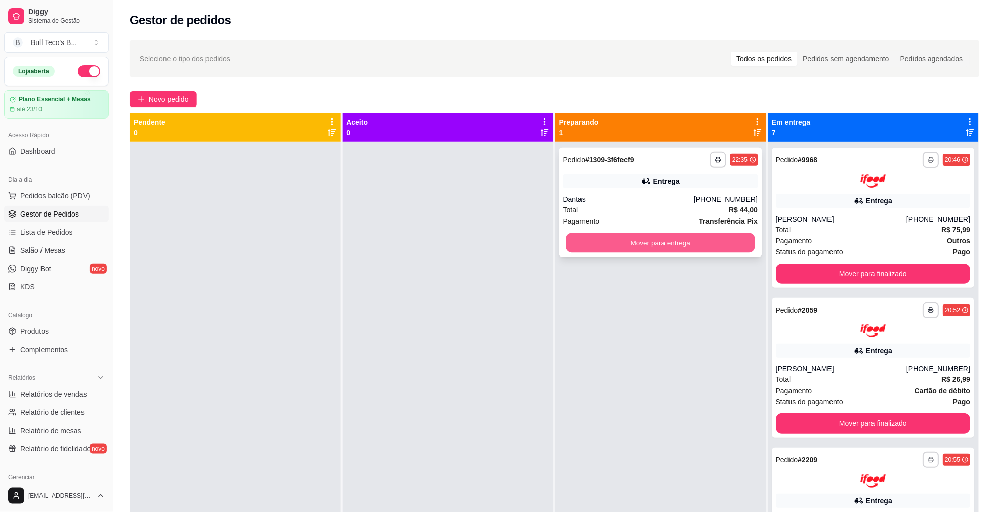
click at [611, 239] on button "Mover para entrega" at bounding box center [660, 243] width 189 height 20
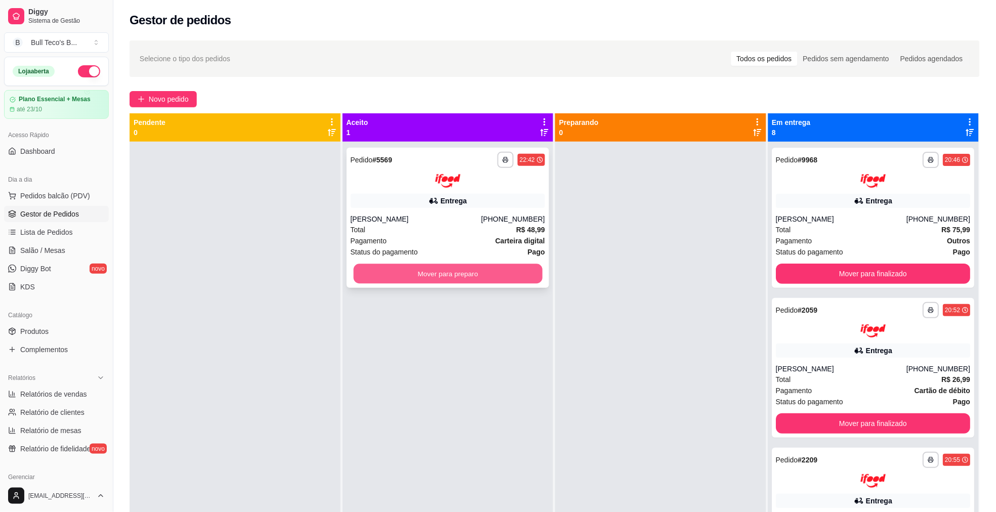
click at [483, 278] on button "Mover para preparo" at bounding box center [447, 274] width 189 height 20
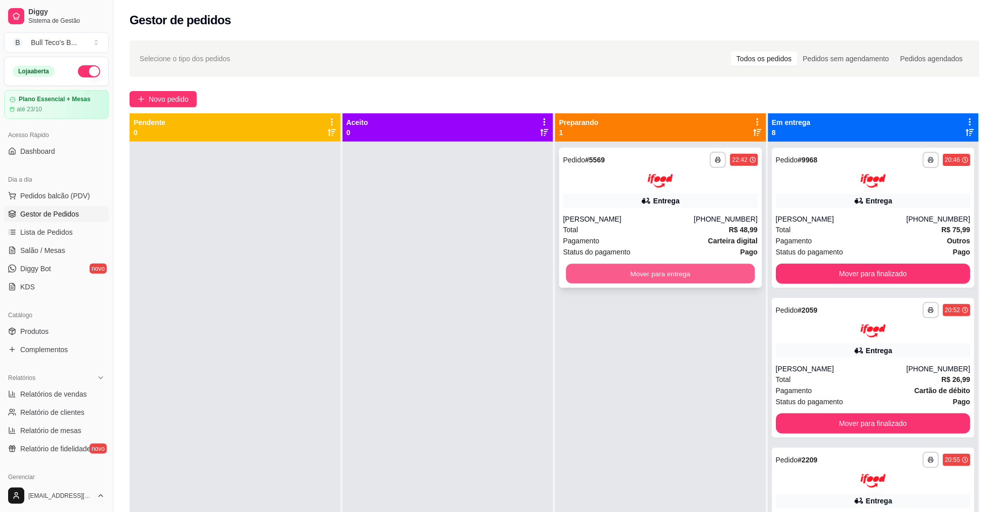
click at [692, 265] on button "Mover para entrega" at bounding box center [660, 274] width 189 height 20
